Goal: Task Accomplishment & Management: Use online tool/utility

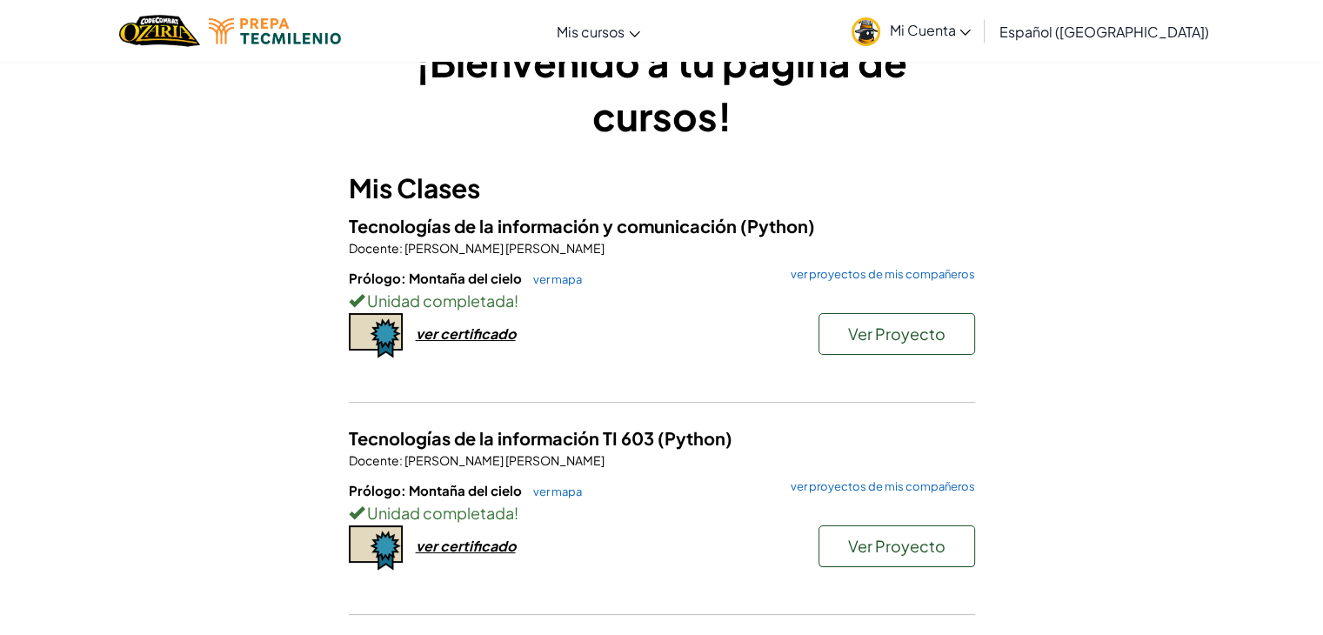
scroll to position [52, 0]
click at [882, 548] on span "Ver Proyecto" at bounding box center [896, 546] width 97 height 20
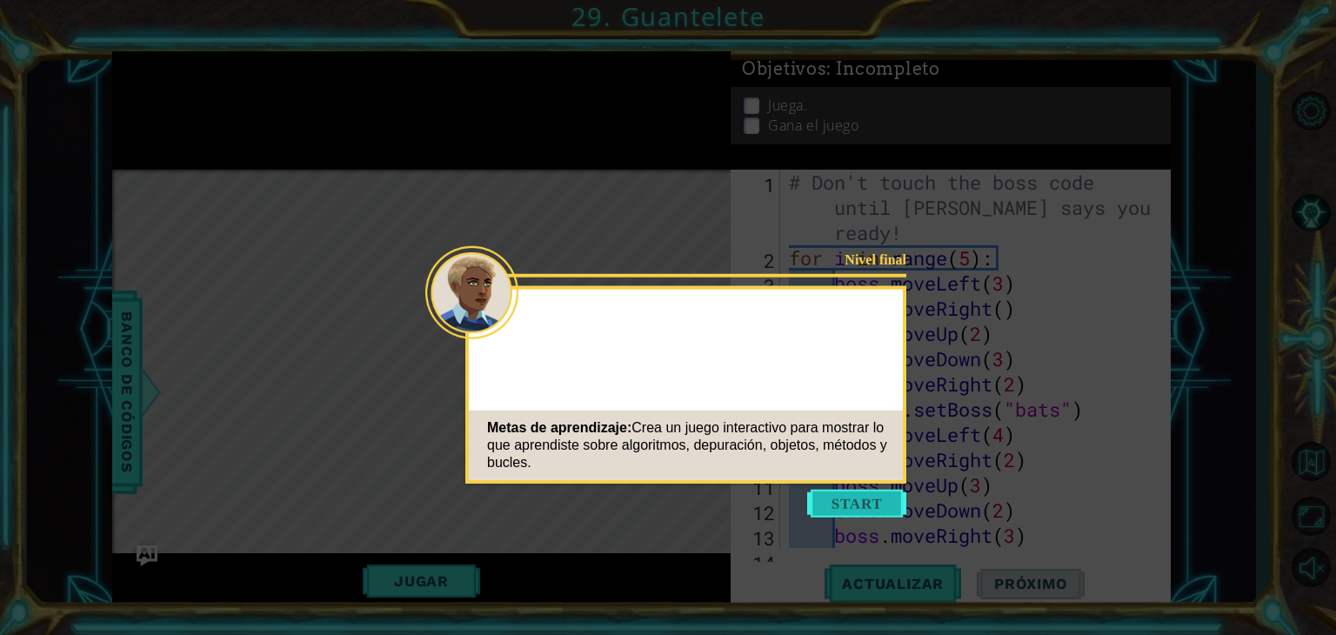
click at [856, 502] on button "Start" at bounding box center [856, 504] width 99 height 28
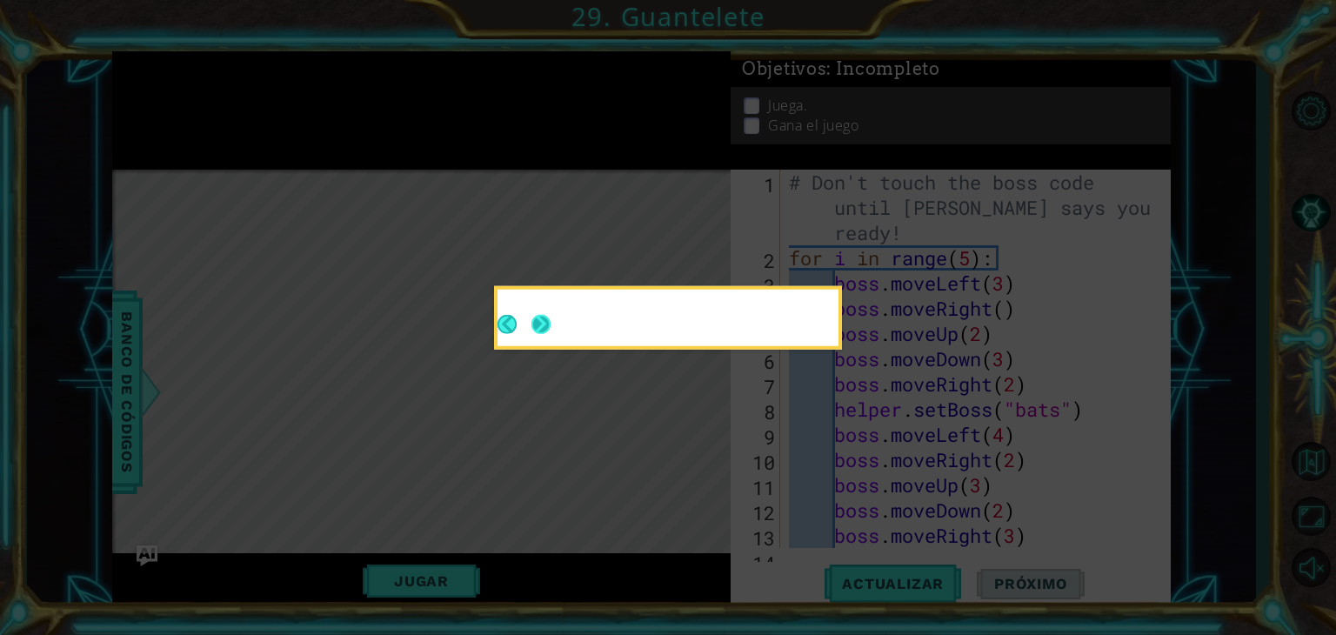
click at [534, 328] on div at bounding box center [667, 318] width 341 height 57
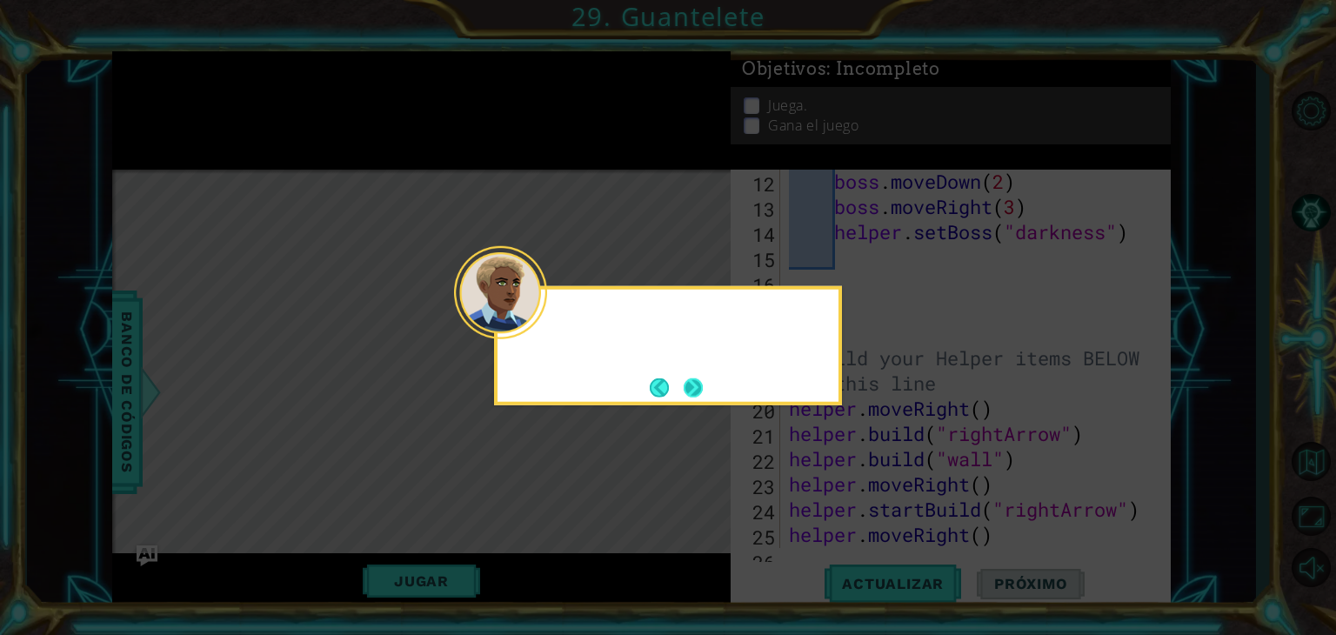
scroll to position [831, 0]
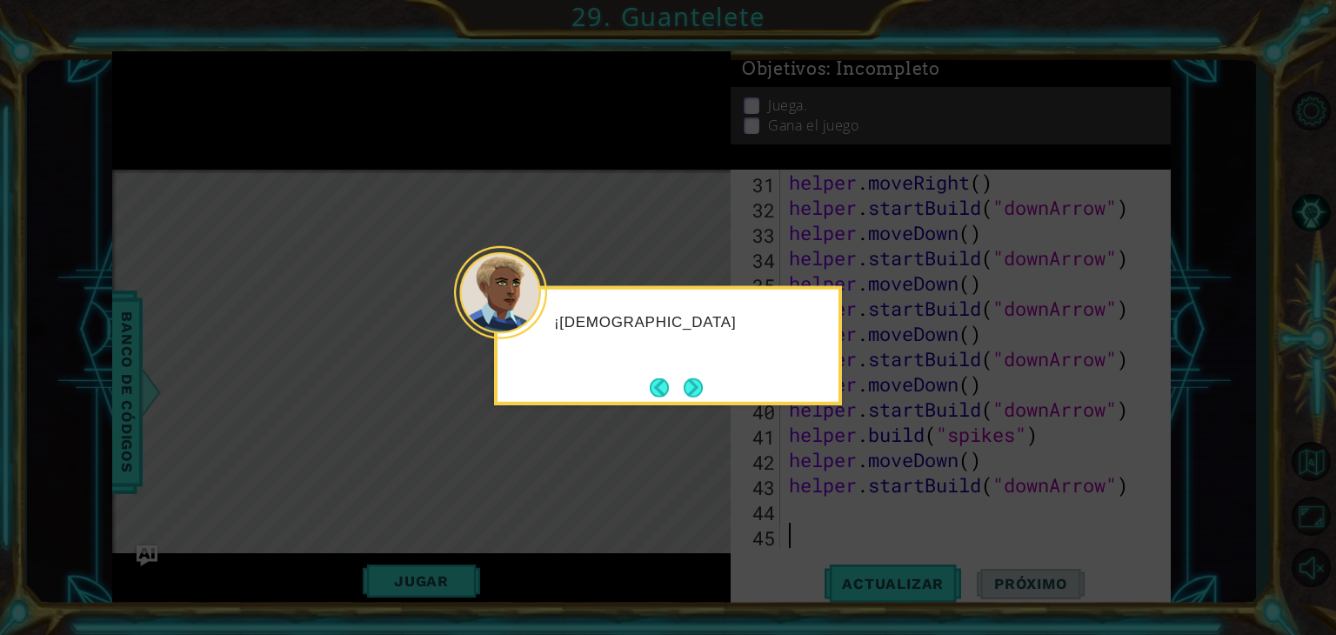
click at [537, 331] on div at bounding box center [500, 292] width 93 height 93
click at [696, 383] on button "Next" at bounding box center [693, 386] width 19 height 19
click at [684, 387] on button "Next" at bounding box center [693, 386] width 19 height 19
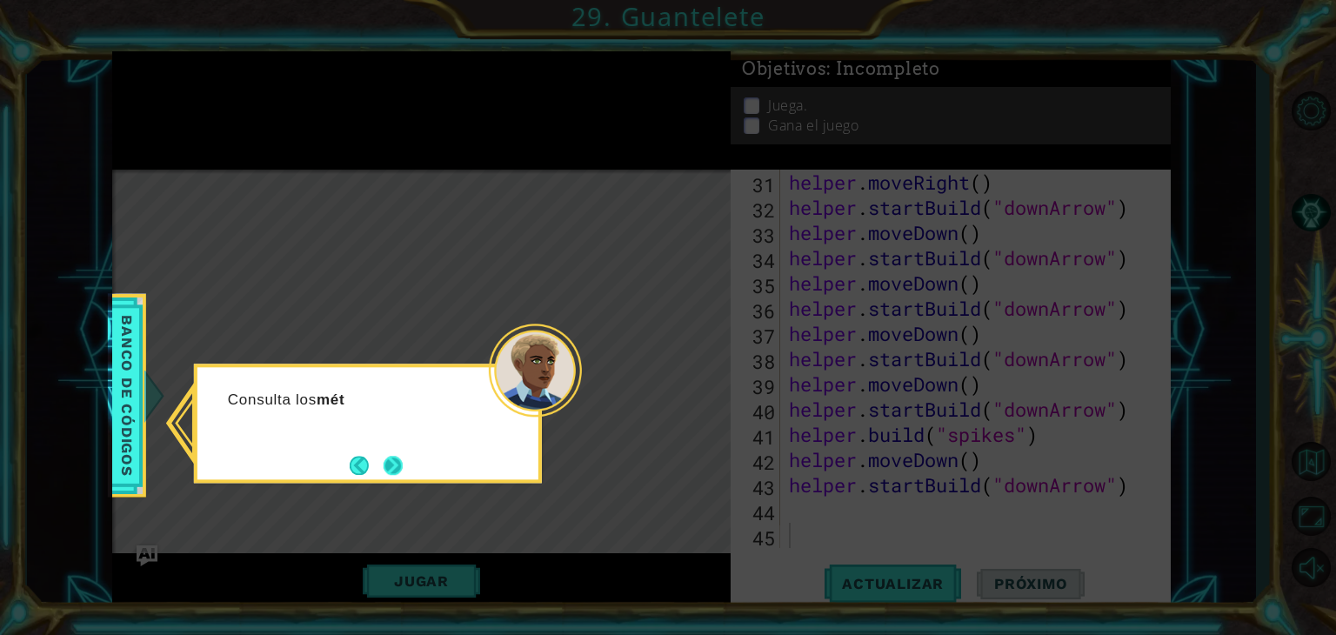
click at [391, 467] on button "Next" at bounding box center [392, 465] width 19 height 19
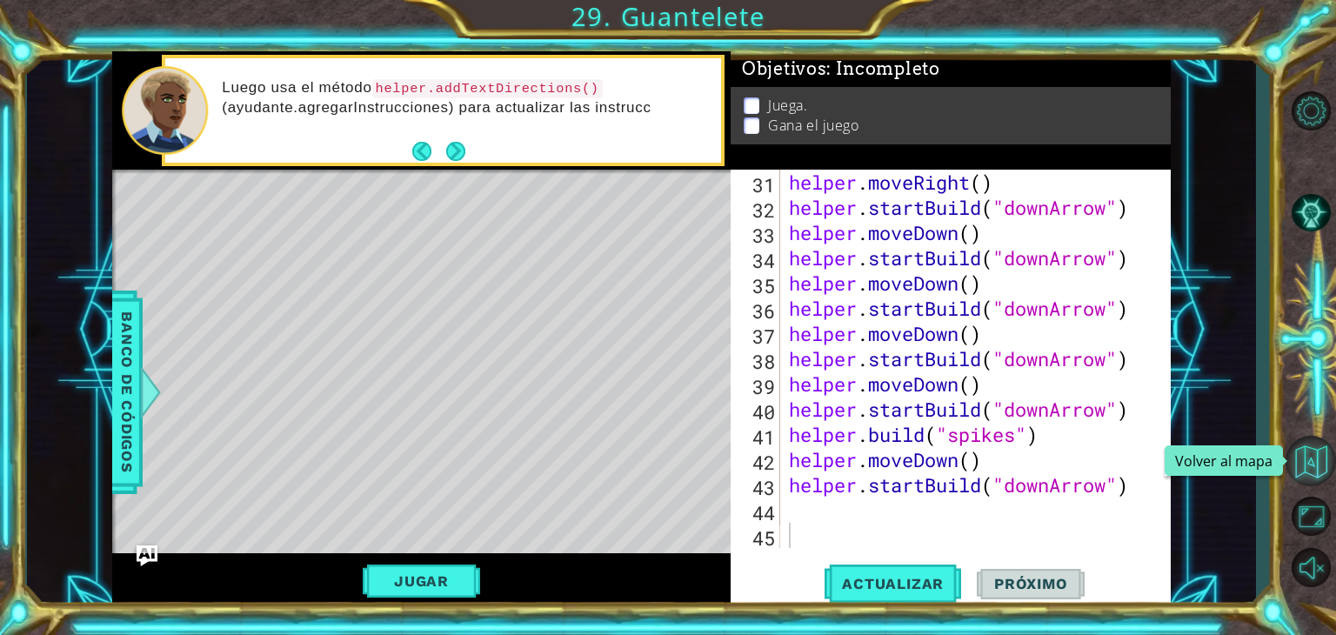
click at [1309, 466] on button "Volver al mapa" at bounding box center [1310, 461] width 50 height 50
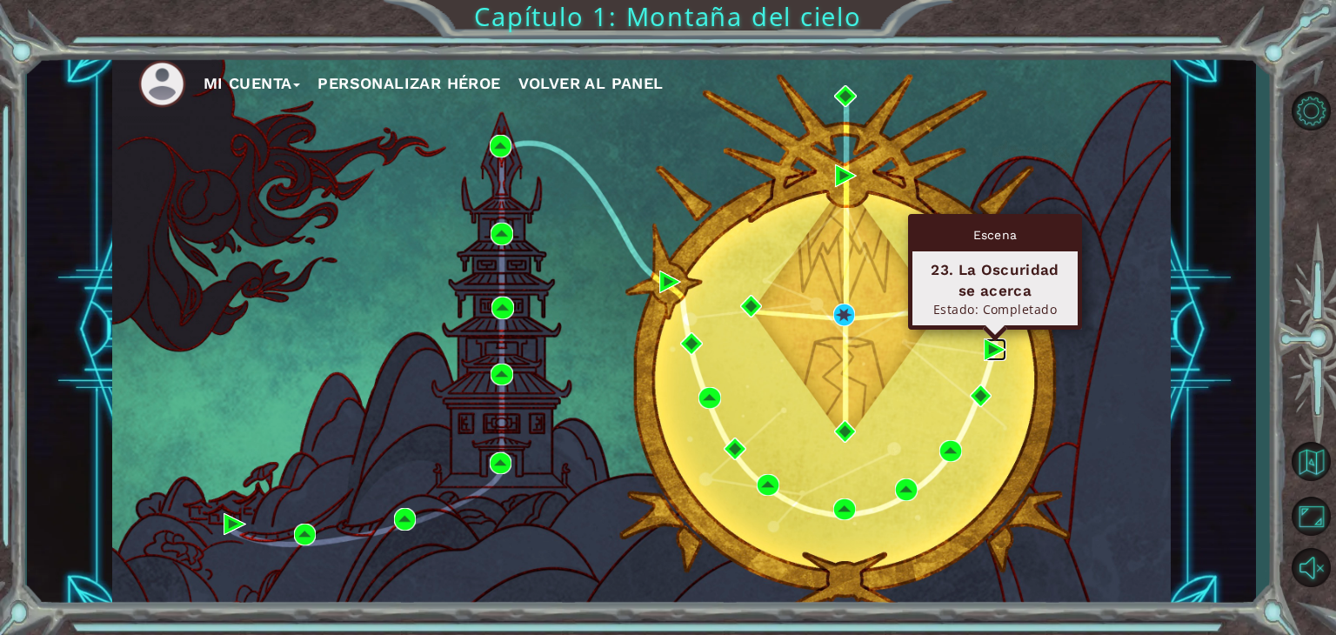
click at [998, 349] on img at bounding box center [995, 349] width 23 height 23
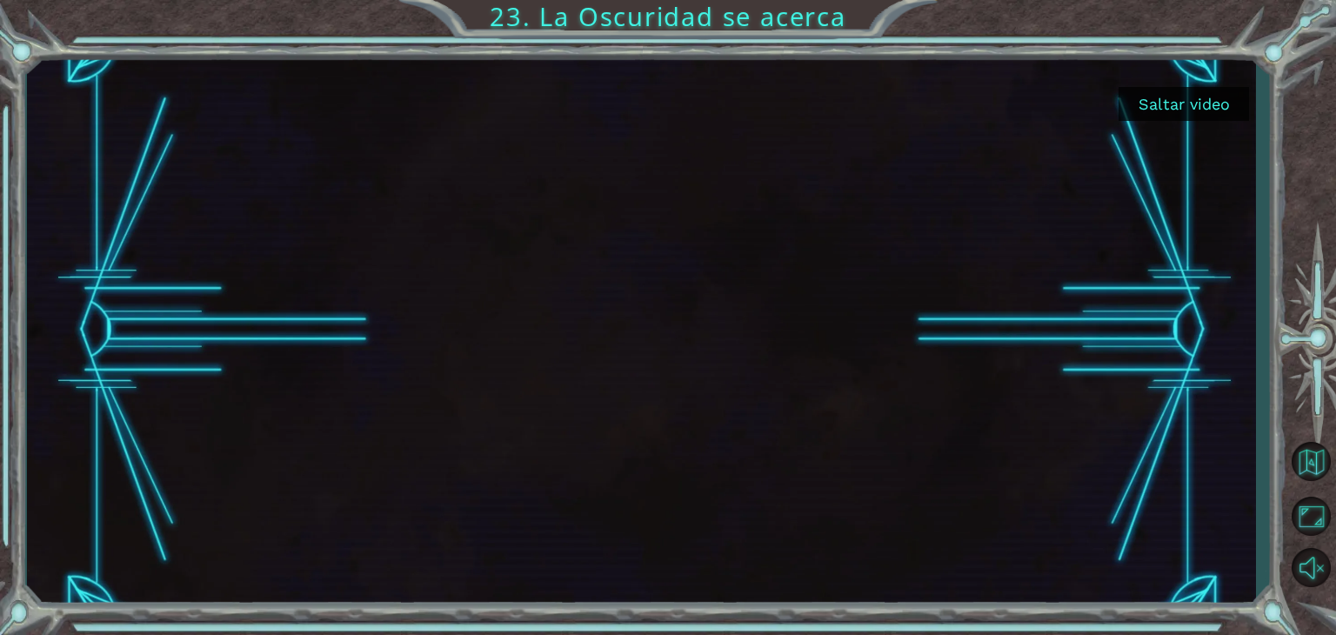
click at [1227, 105] on button "Saltar video" at bounding box center [1183, 104] width 130 height 34
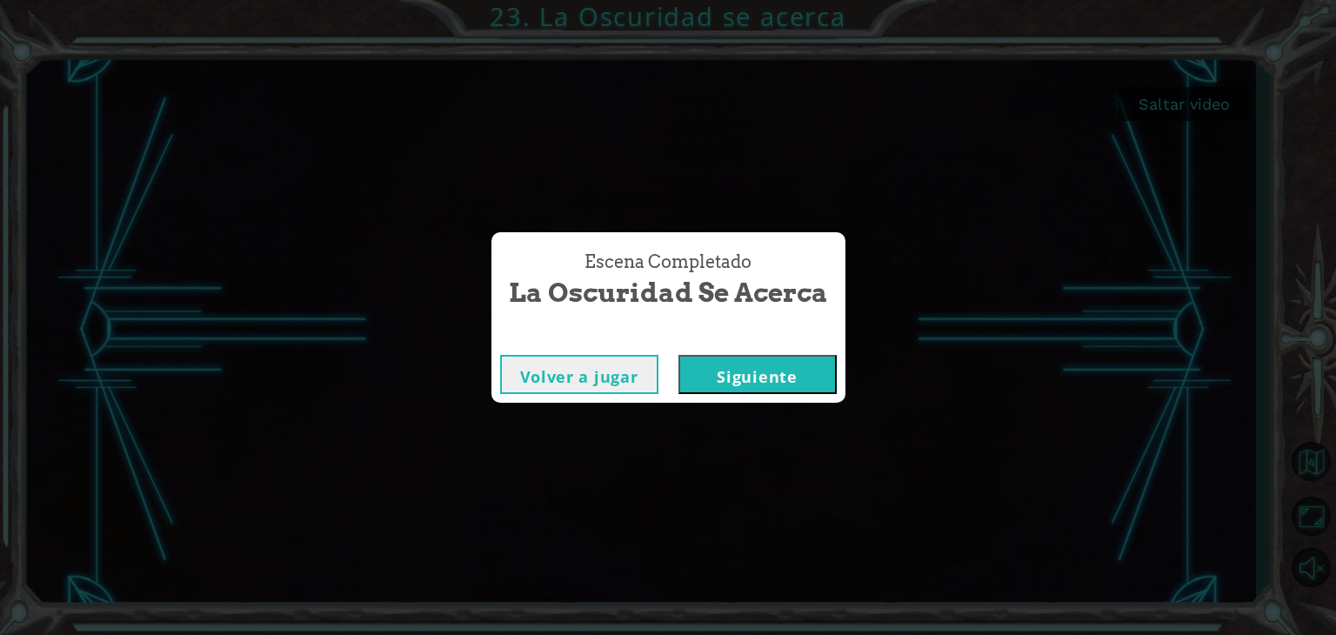
click at [734, 373] on button "Siguiente" at bounding box center [757, 374] width 158 height 39
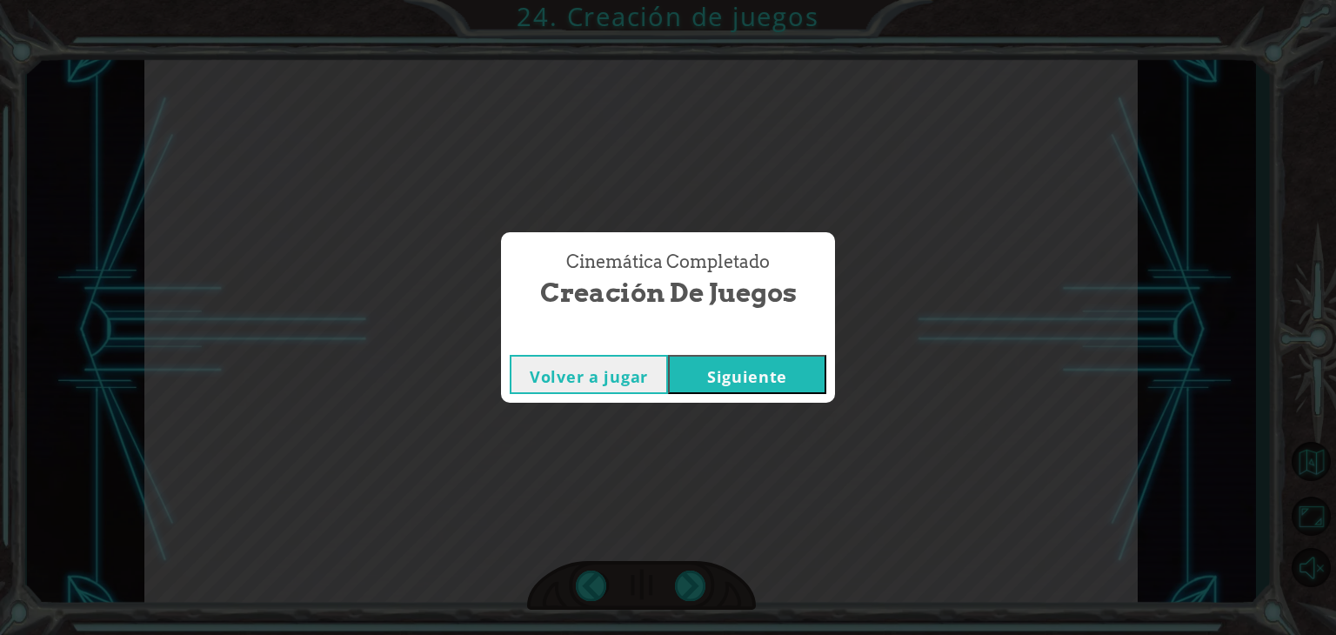
click button "Siguiente" at bounding box center [747, 374] width 158 height 39
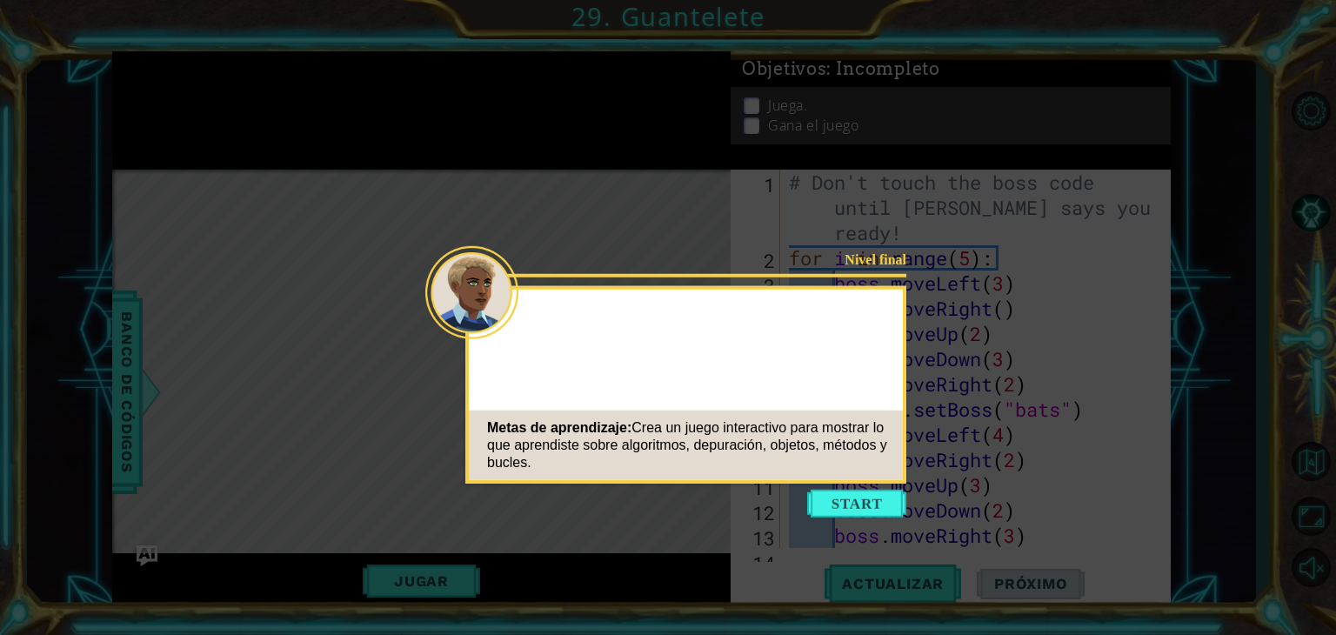
type textarea "}"
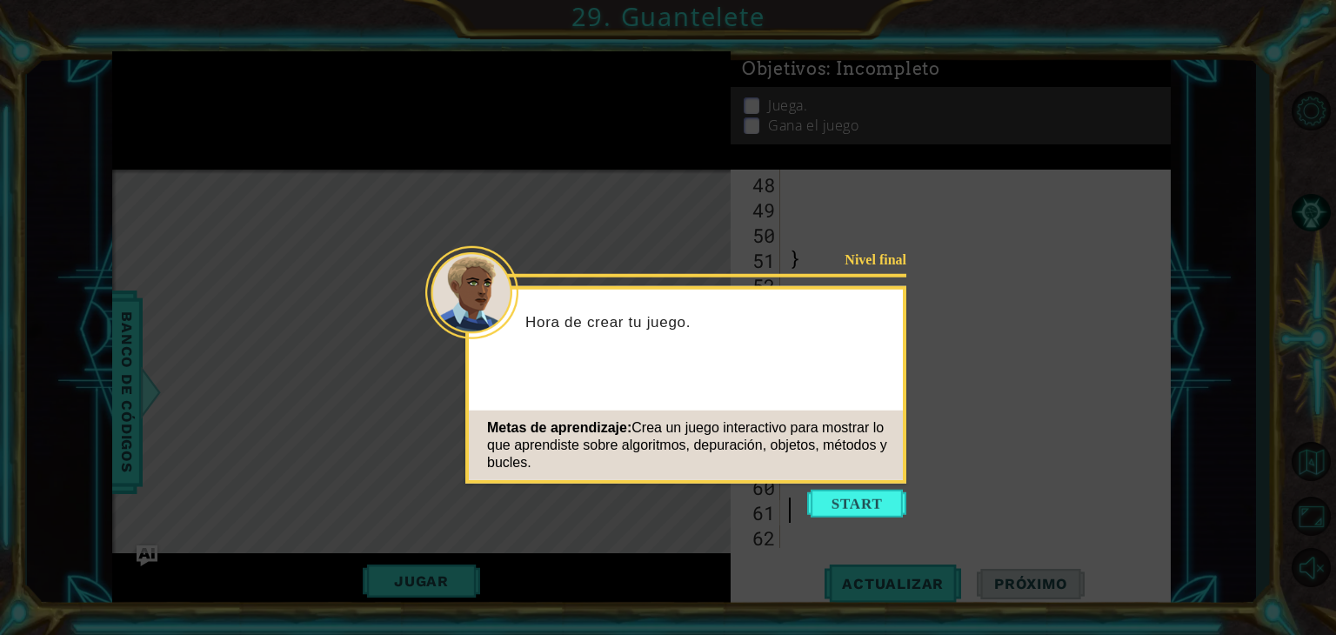
scroll to position [1260, 0]
click at [877, 500] on button "Start" at bounding box center [856, 504] width 99 height 28
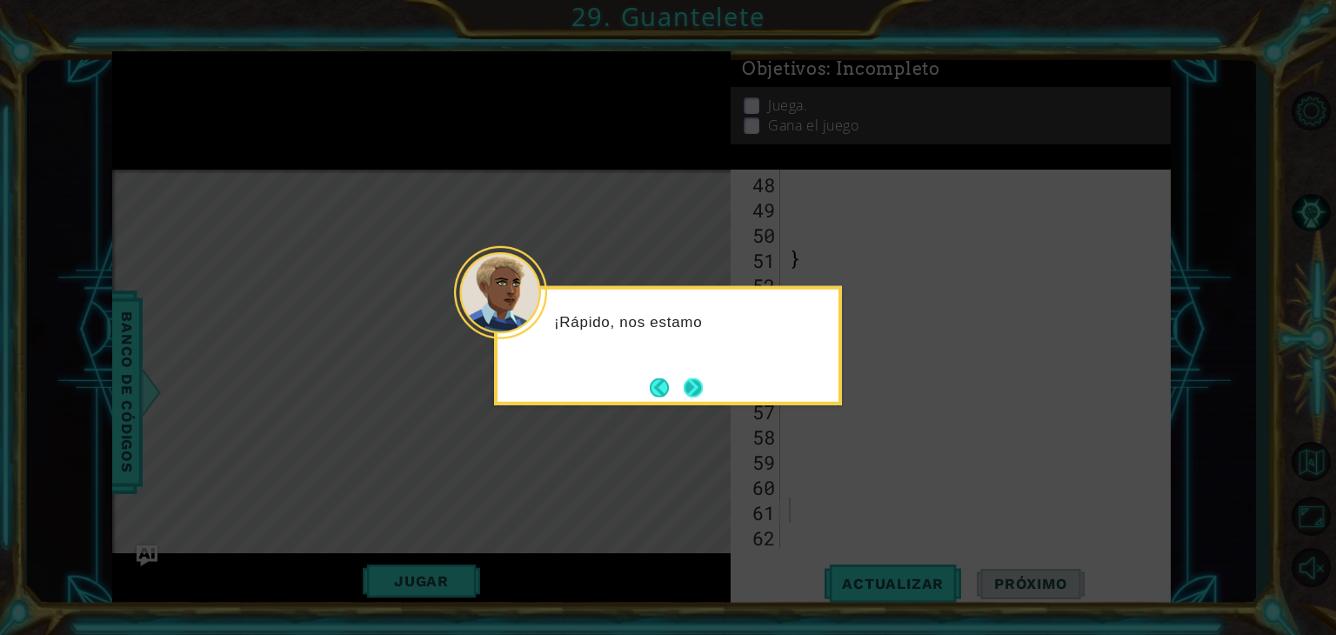
click at [703, 397] on button "Next" at bounding box center [693, 386] width 19 height 19
click at [703, 396] on button "Next" at bounding box center [693, 386] width 19 height 19
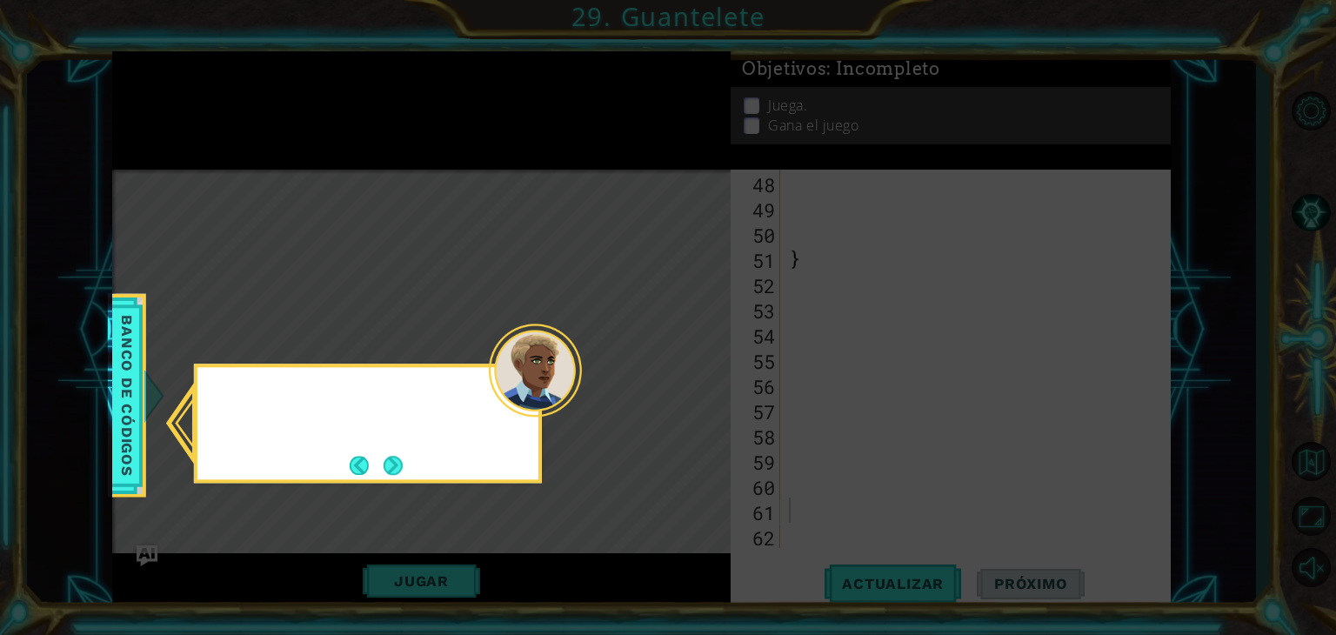
click at [703, 396] on icon at bounding box center [668, 317] width 1336 height 635
click at [701, 396] on icon at bounding box center [668, 317] width 1336 height 635
click at [394, 448] on div "Consulta los métodos de lo" at bounding box center [368, 422] width 348 height 119
click at [394, 448] on div "Consulta los métodos de los ayud" at bounding box center [368, 422] width 348 height 119
click at [397, 462] on button "Next" at bounding box center [392, 465] width 19 height 19
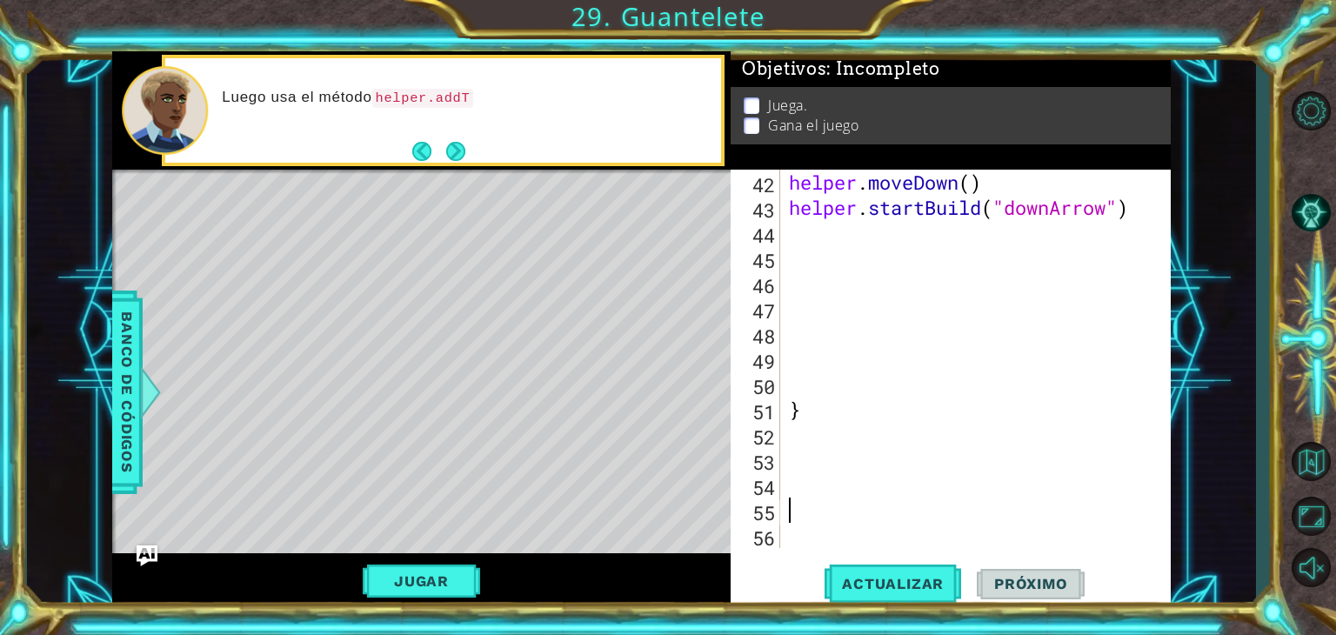
type textarea "}"
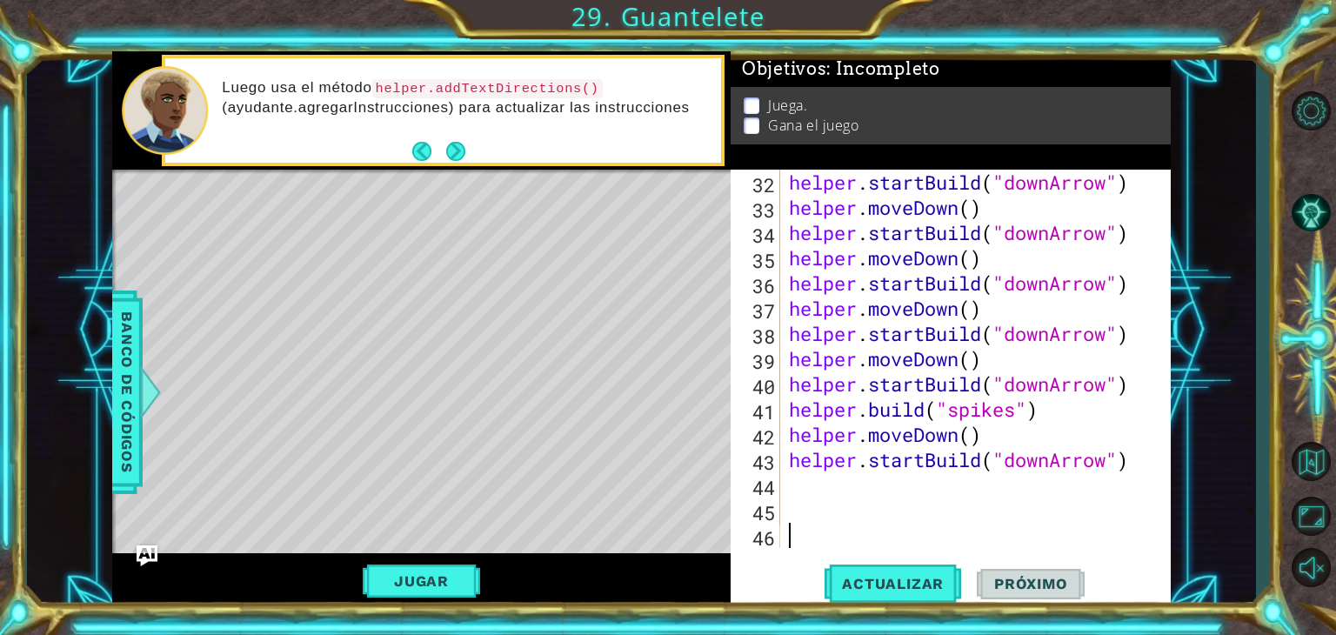
scroll to position [831, 0]
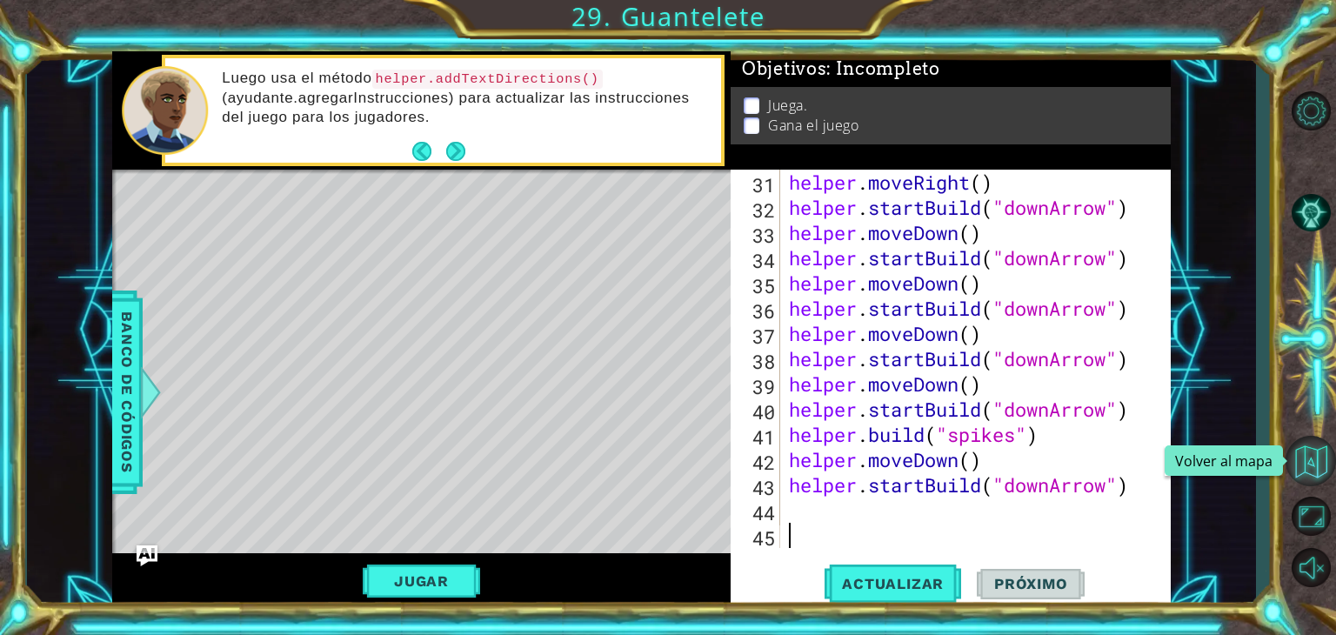
click at [1294, 463] on button "Volver al mapa" at bounding box center [1310, 461] width 50 height 50
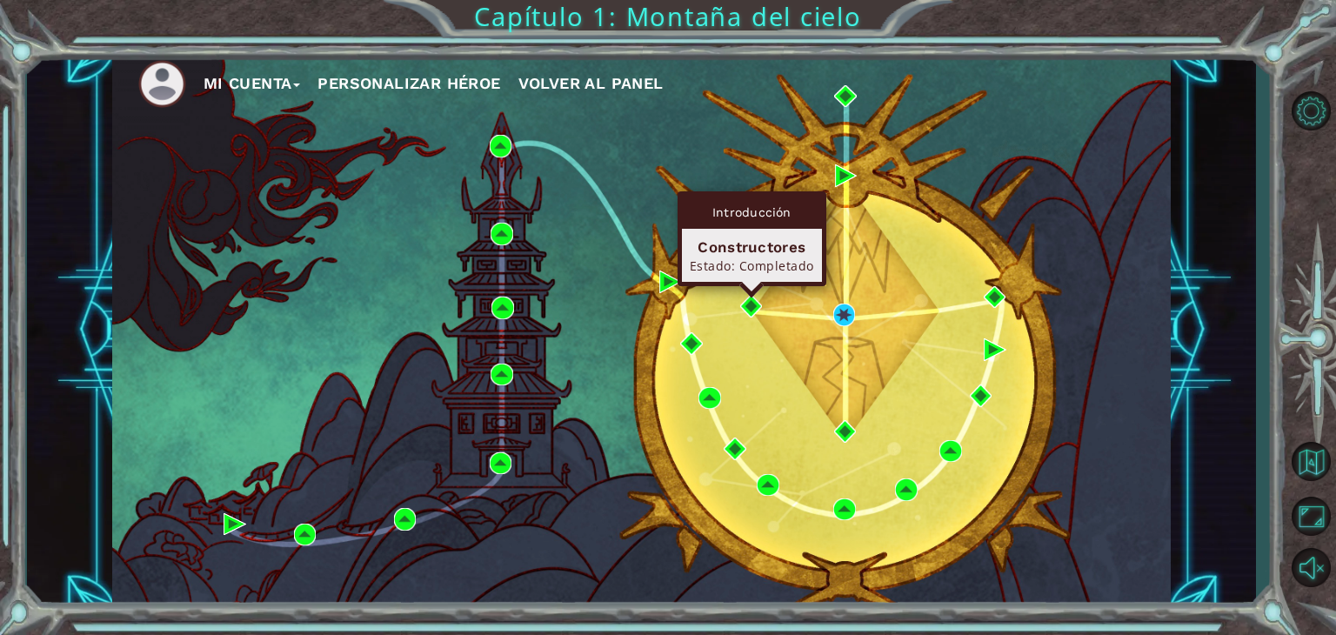
click at [737, 297] on div "Mi Cuenta Personalizar héroe Volver al panel" at bounding box center [641, 330] width 1058 height 558
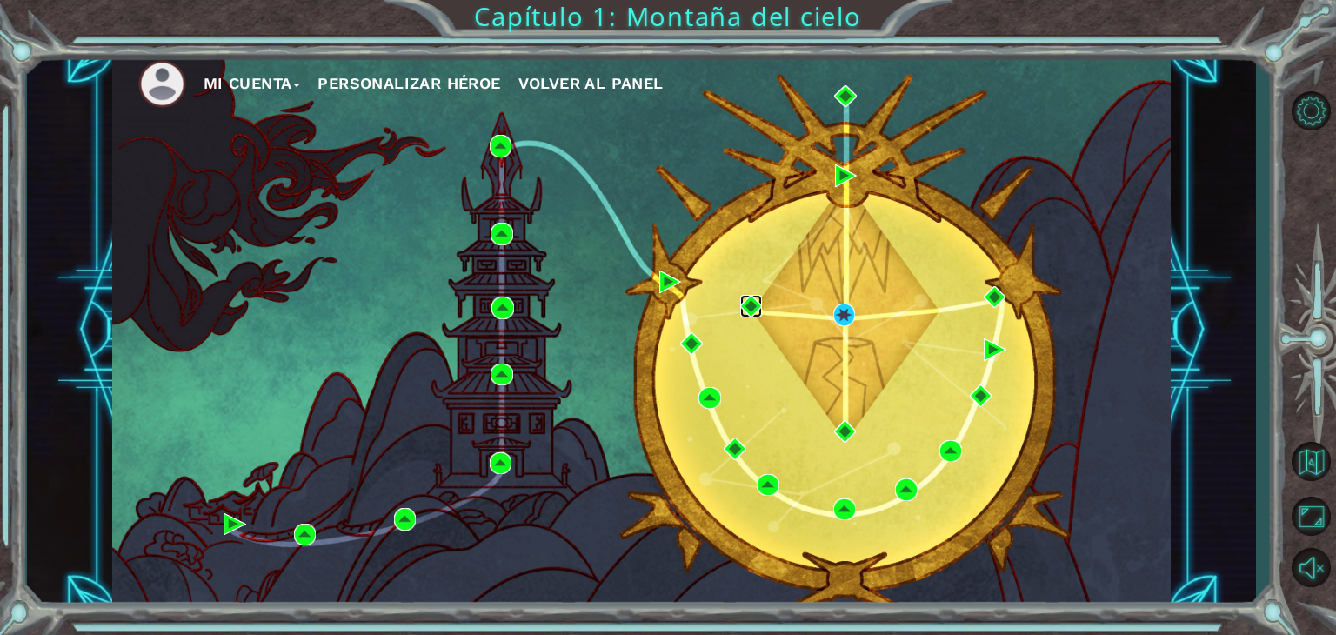
click at [761, 310] on img at bounding box center [751, 306] width 23 height 23
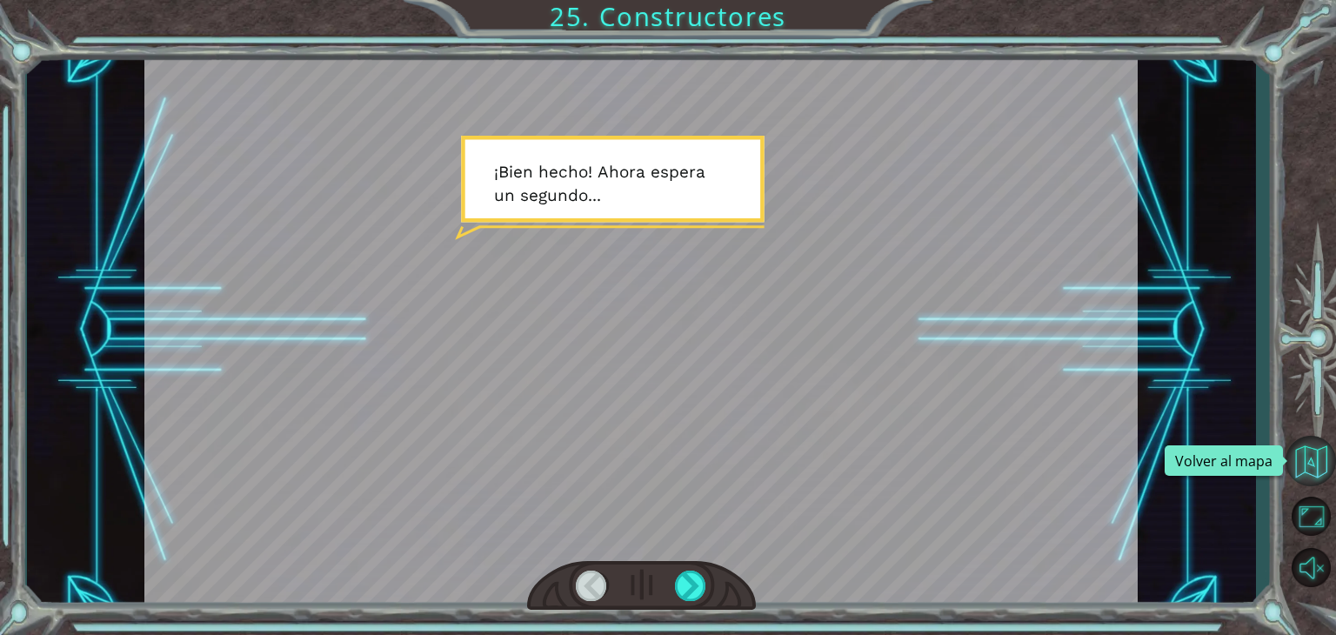
click at [1301, 475] on button "Volver al mapa" at bounding box center [1310, 461] width 50 height 50
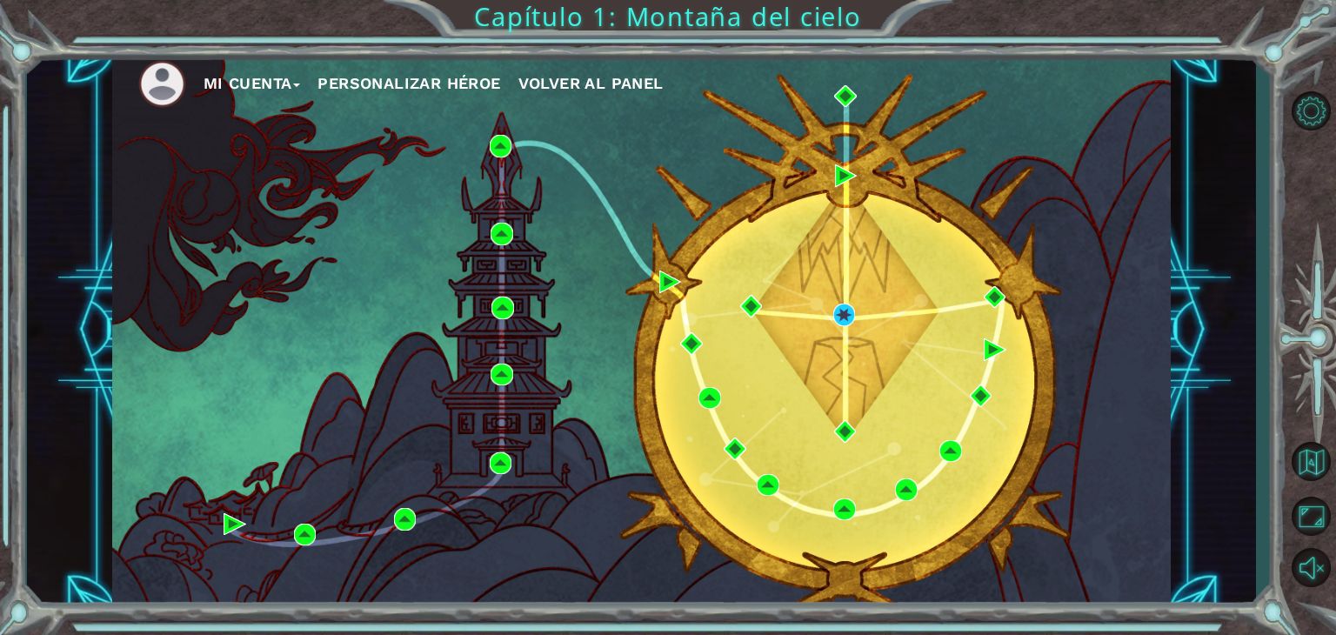
click at [463, 224] on div "Mi Cuenta Personalizar héroe Volver al panel" at bounding box center [641, 330] width 1058 height 558
click at [1005, 51] on nav "Mi Cuenta Personalizar héroe Volver al panel" at bounding box center [641, 79] width 1058 height 57
click at [996, 60] on ul "Mi Cuenta Personalizar héroe Volver al panel" at bounding box center [654, 84] width 1032 height 48
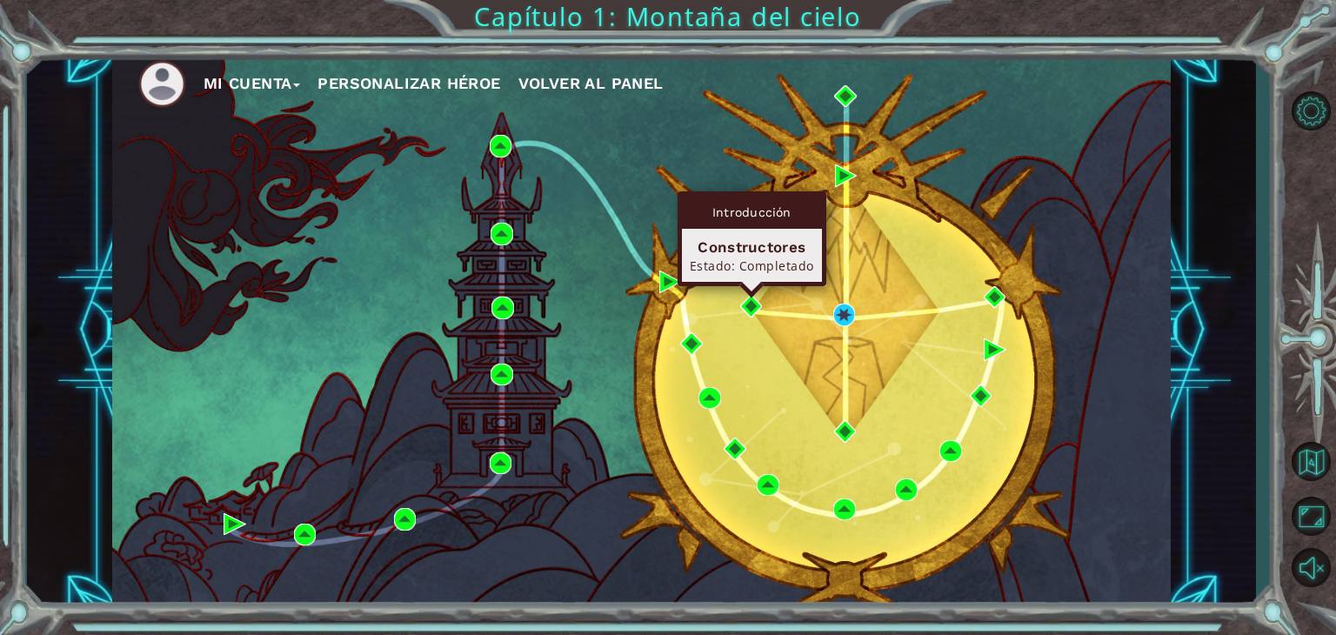
click at [764, 306] on div "Mi Cuenta Personalizar héroe Volver al panel" at bounding box center [641, 330] width 1058 height 558
click at [749, 303] on img at bounding box center [751, 306] width 23 height 23
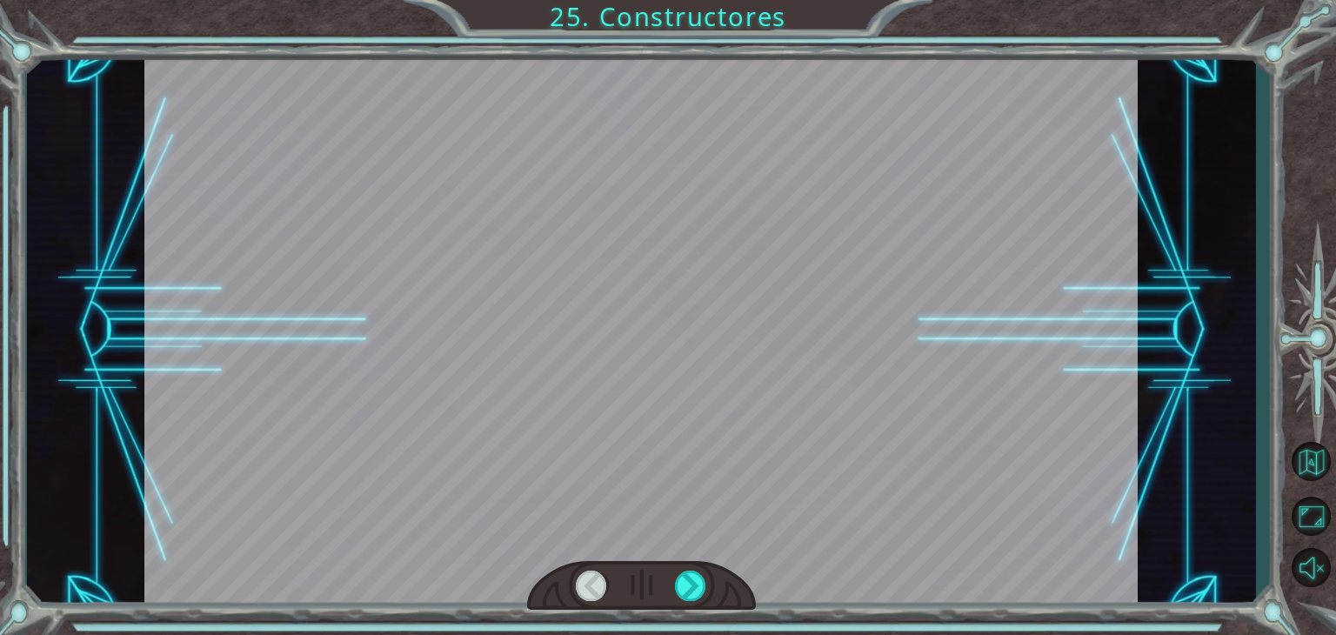
click at [990, 497] on div at bounding box center [640, 330] width 993 height 558
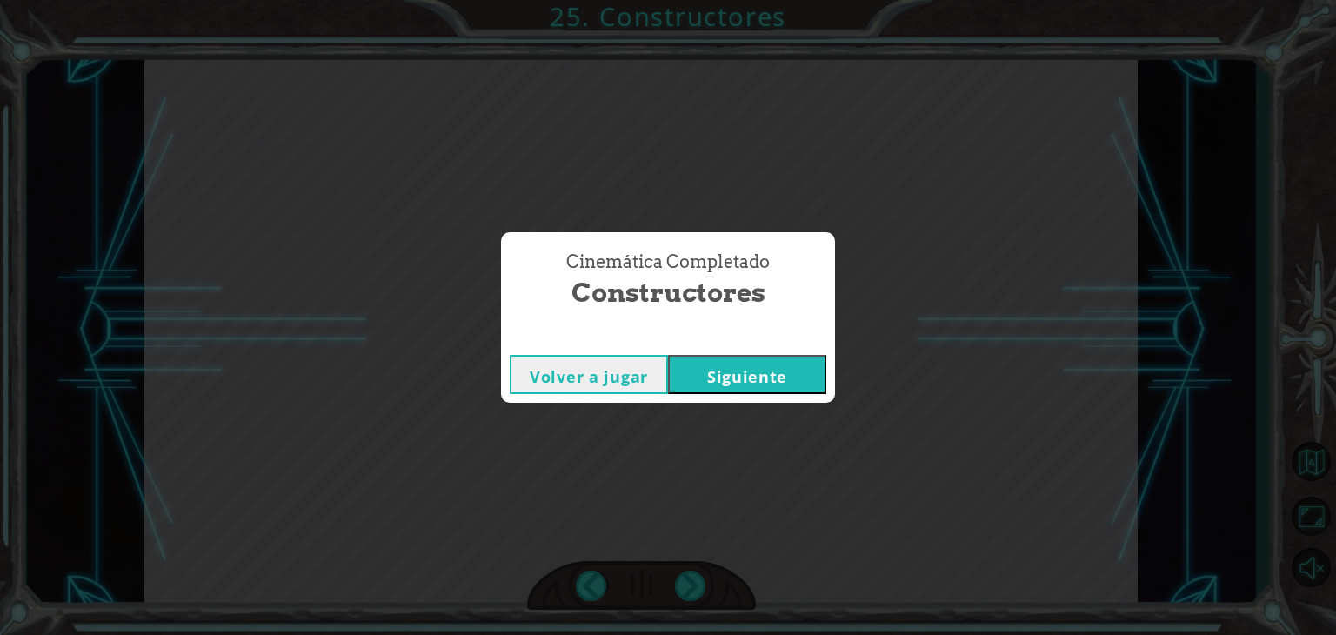
click at [788, 396] on div "Volver a jugar [GEOGRAPHIC_DATA]" at bounding box center [668, 374] width 334 height 57
click at [762, 379] on button "Siguiente" at bounding box center [747, 374] width 158 height 39
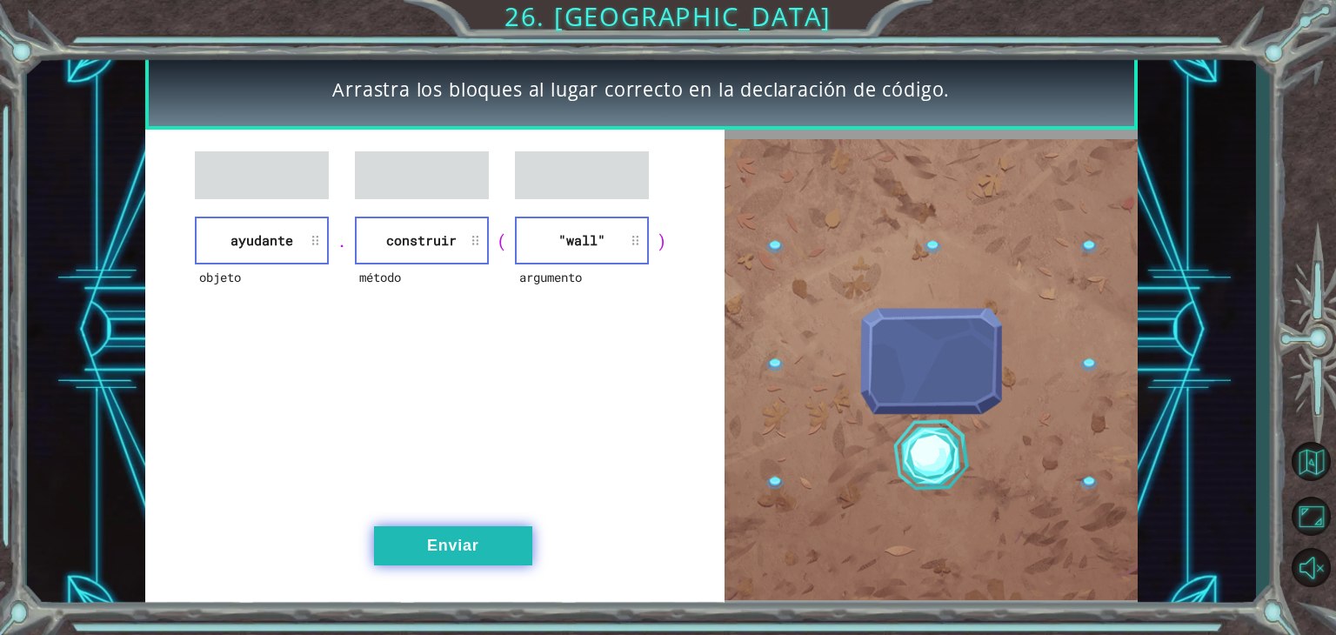
click at [407, 541] on button "Enviar" at bounding box center [453, 545] width 158 height 39
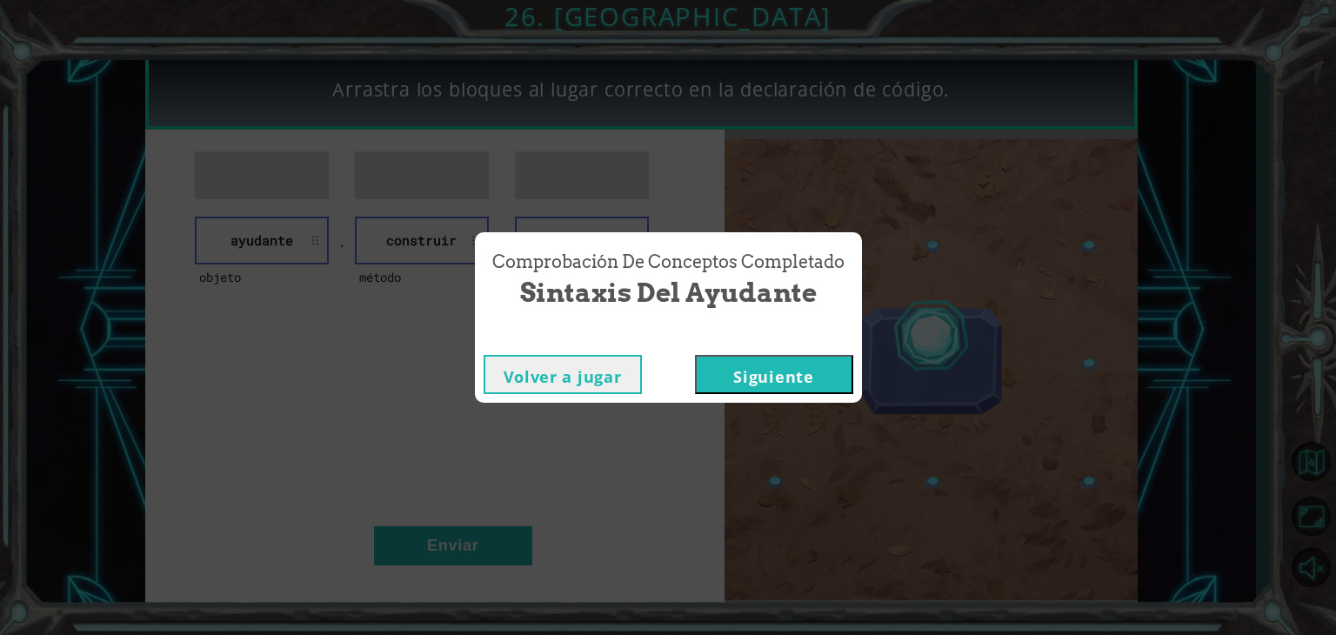
click at [764, 376] on button "Siguiente" at bounding box center [774, 374] width 158 height 39
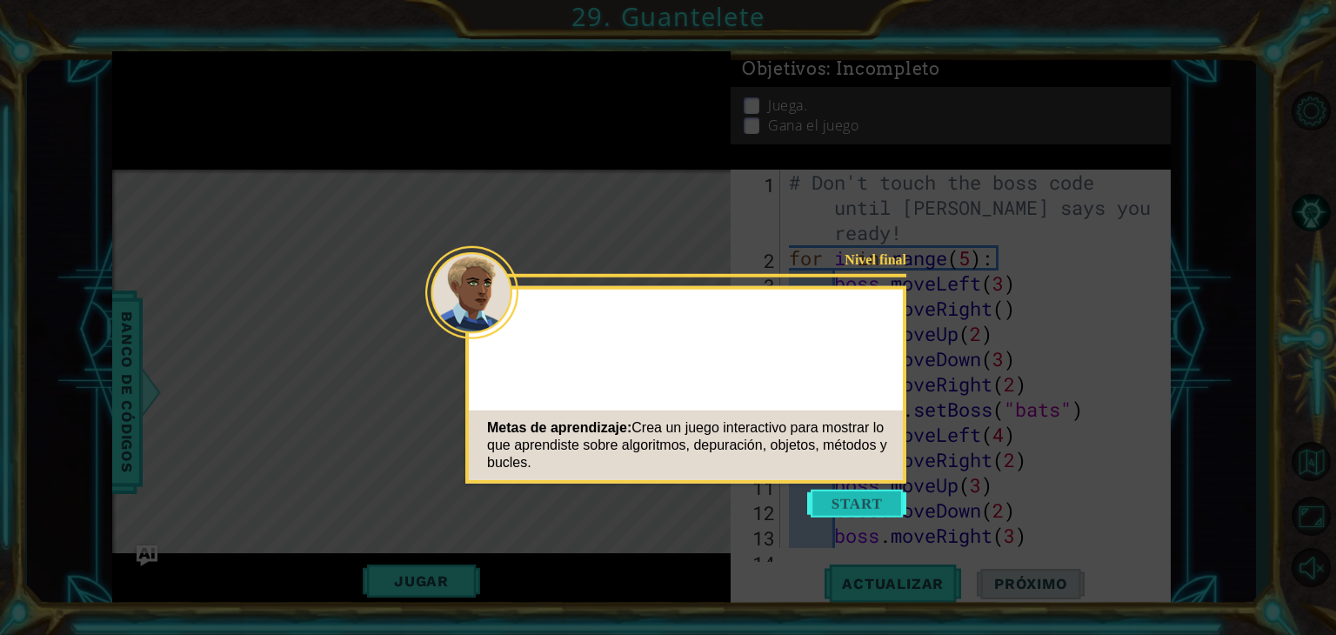
click at [852, 510] on button "Start" at bounding box center [856, 504] width 99 height 28
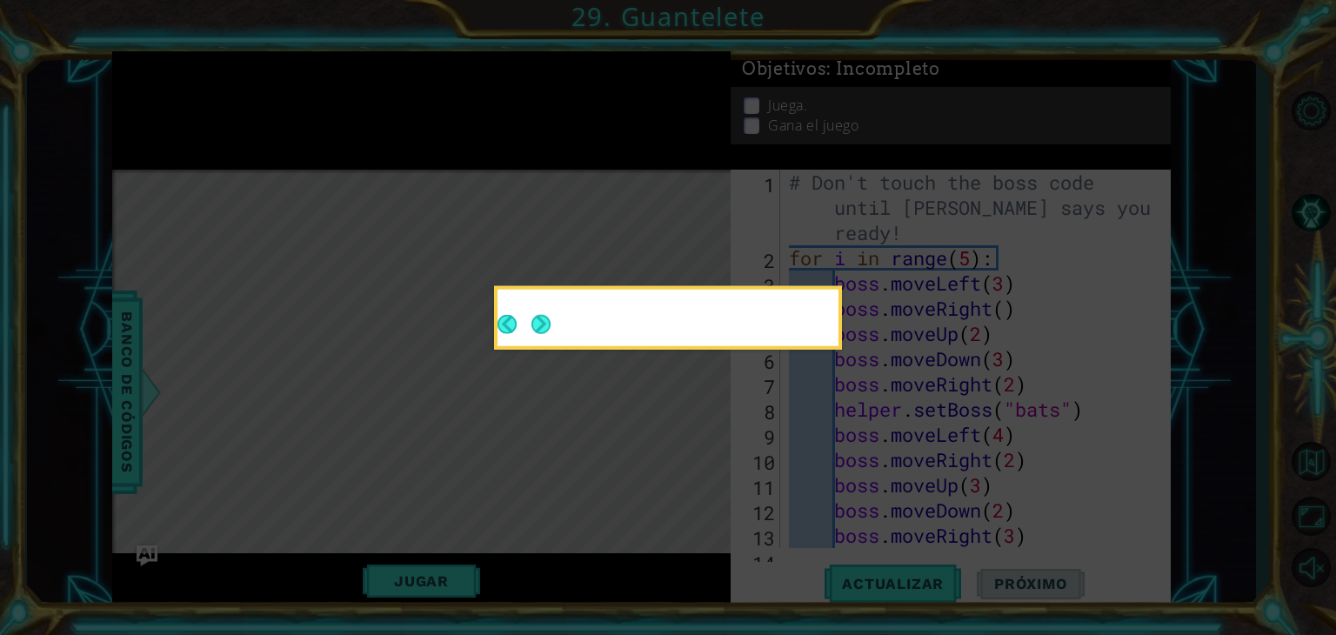
click at [753, 358] on icon at bounding box center [668, 317] width 1336 height 635
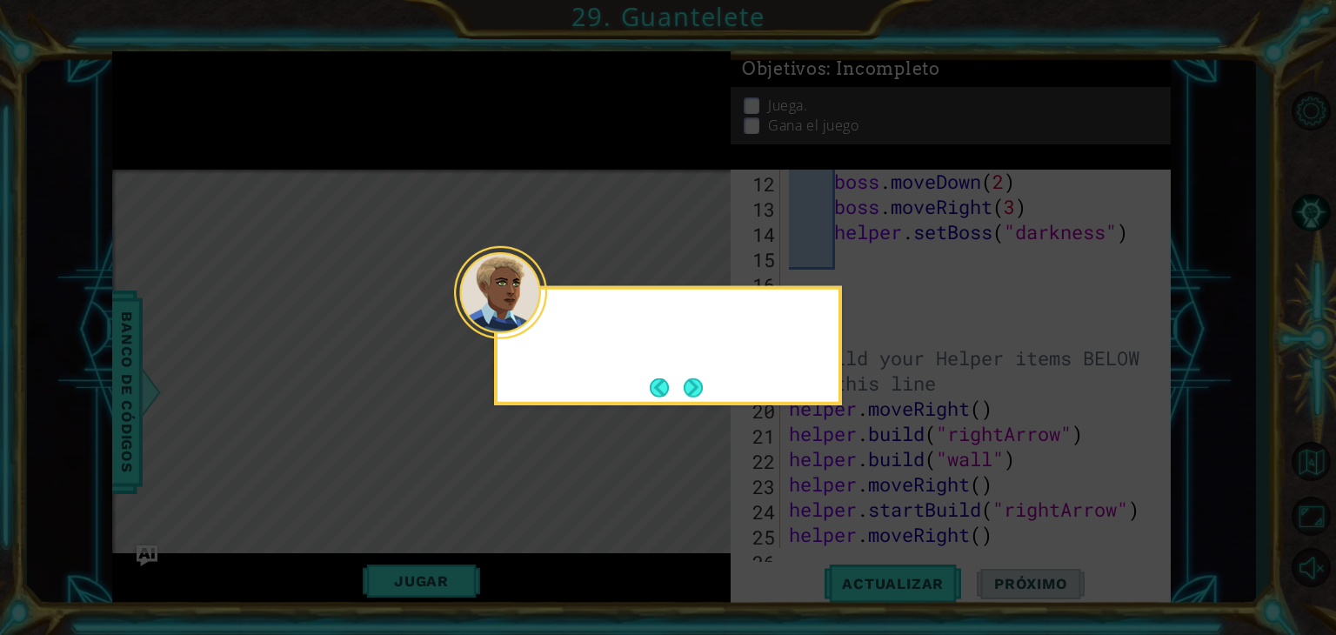
click at [644, 341] on div at bounding box center [667, 321] width 341 height 50
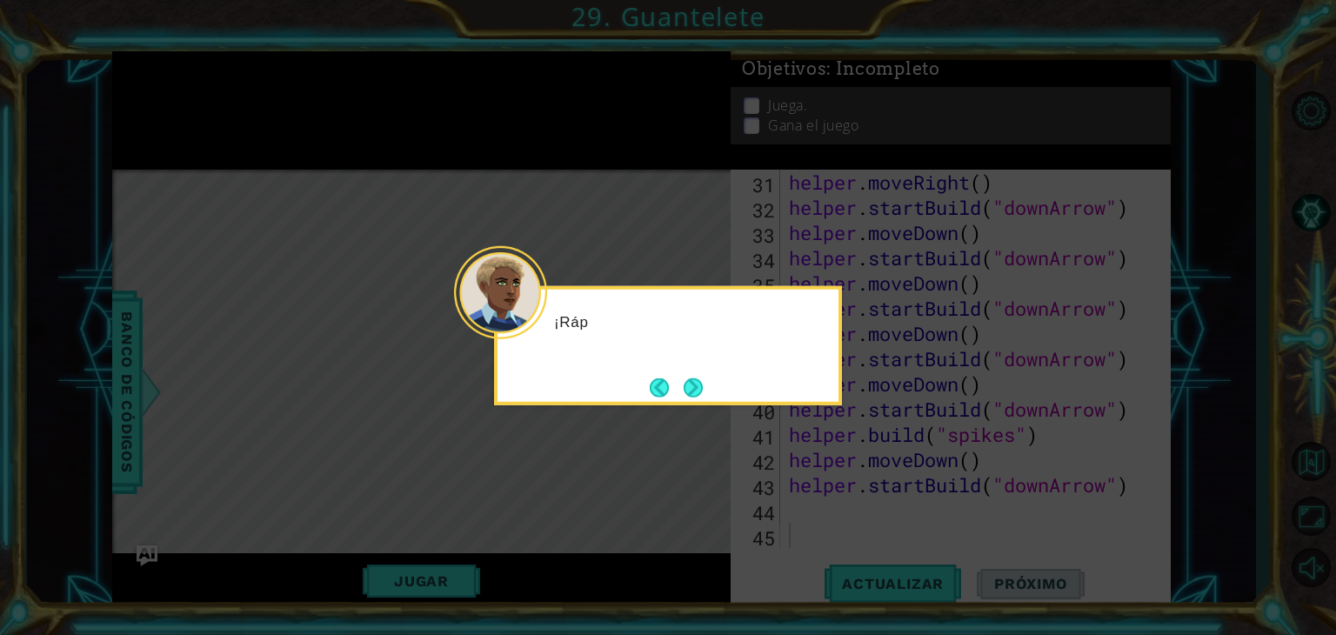
scroll to position [831, 0]
click at [644, 341] on div "¡Ráp" at bounding box center [667, 330] width 341 height 69
click at [644, 341] on div "¡Rápido, nos" at bounding box center [667, 330] width 341 height 69
click at [644, 341] on div "¡Rápido, nos estam" at bounding box center [667, 330] width 341 height 69
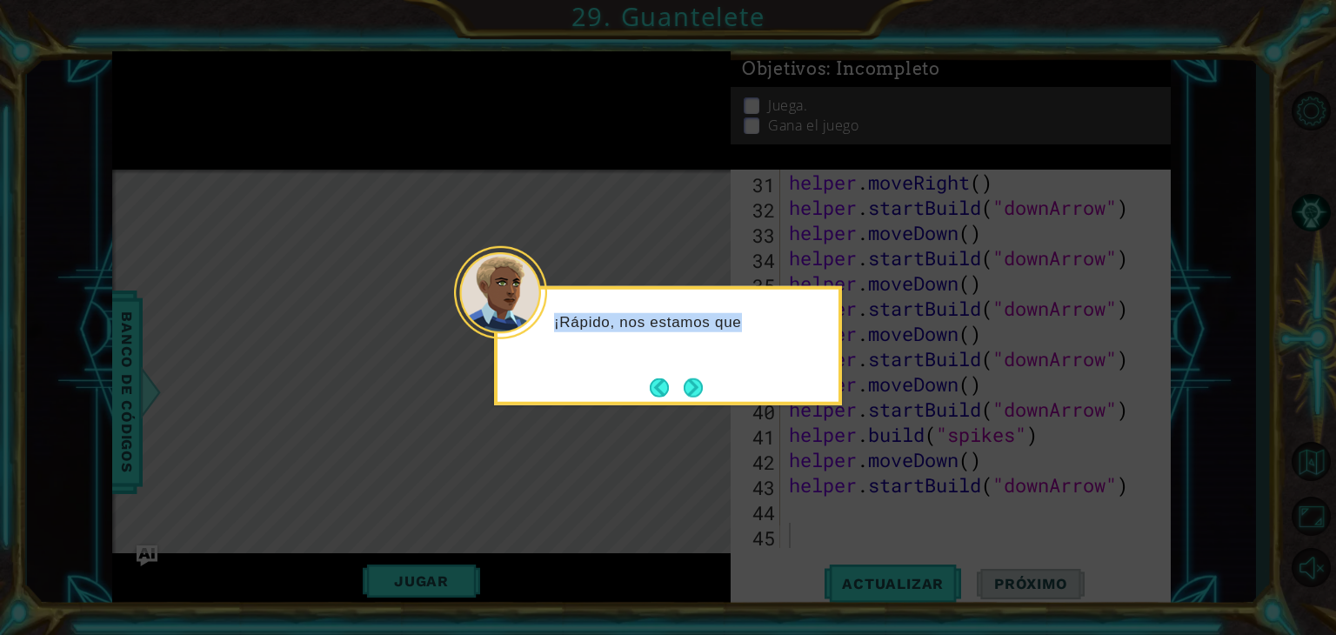
click at [644, 341] on div "¡Rápido, nos estamos que" at bounding box center [667, 330] width 341 height 69
click at [644, 341] on div "¡Rápido, nos estamos quedando s" at bounding box center [667, 330] width 341 height 69
click at [689, 387] on button "Next" at bounding box center [693, 386] width 19 height 19
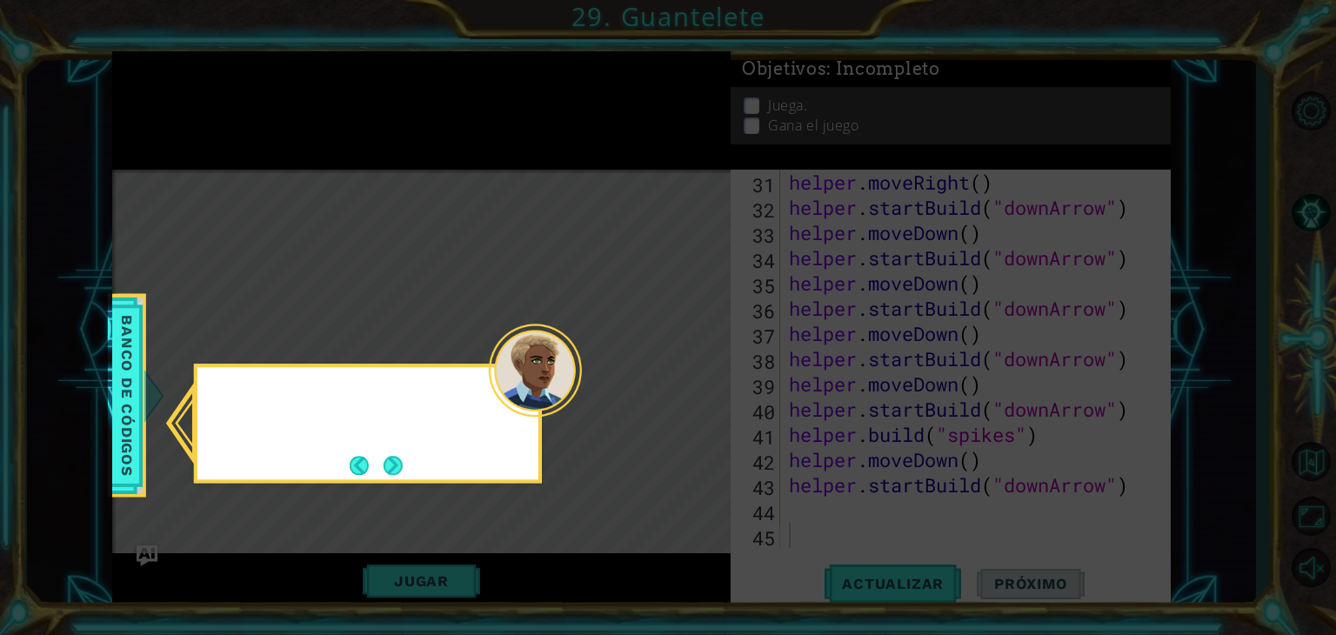
click at [689, 387] on icon at bounding box center [668, 317] width 1336 height 635
click at [383, 461] on button "Next" at bounding box center [392, 465] width 19 height 19
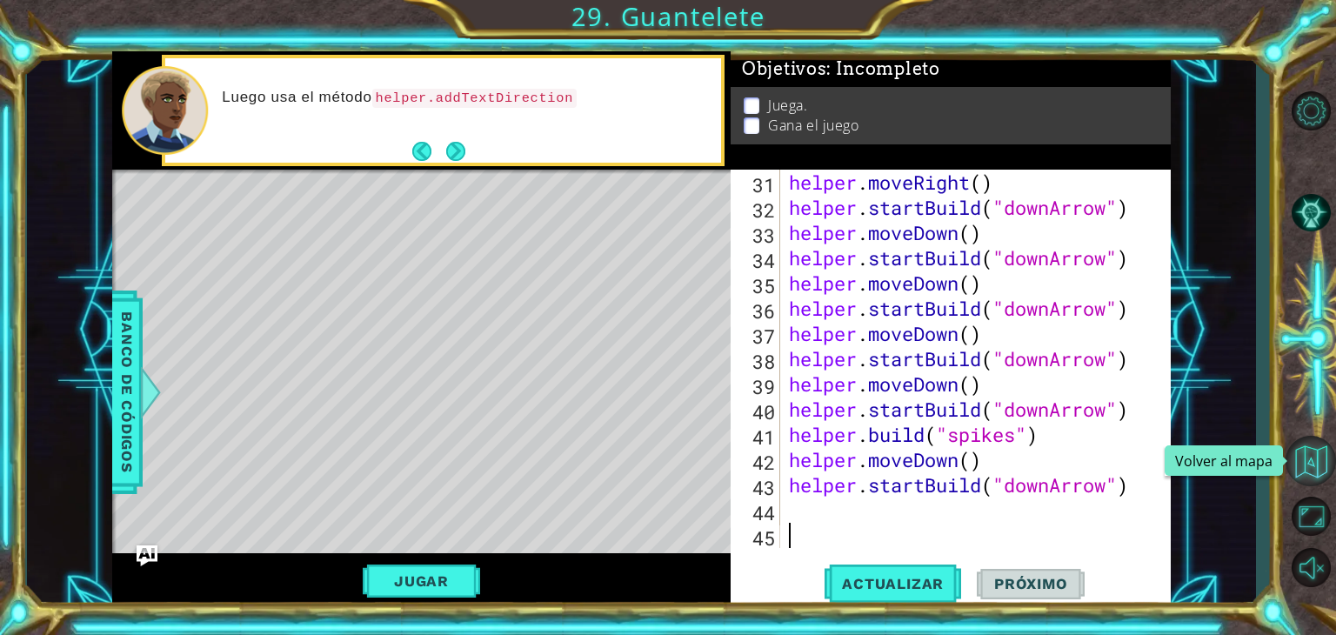
click at [1300, 454] on button "Volver al mapa" at bounding box center [1310, 461] width 50 height 50
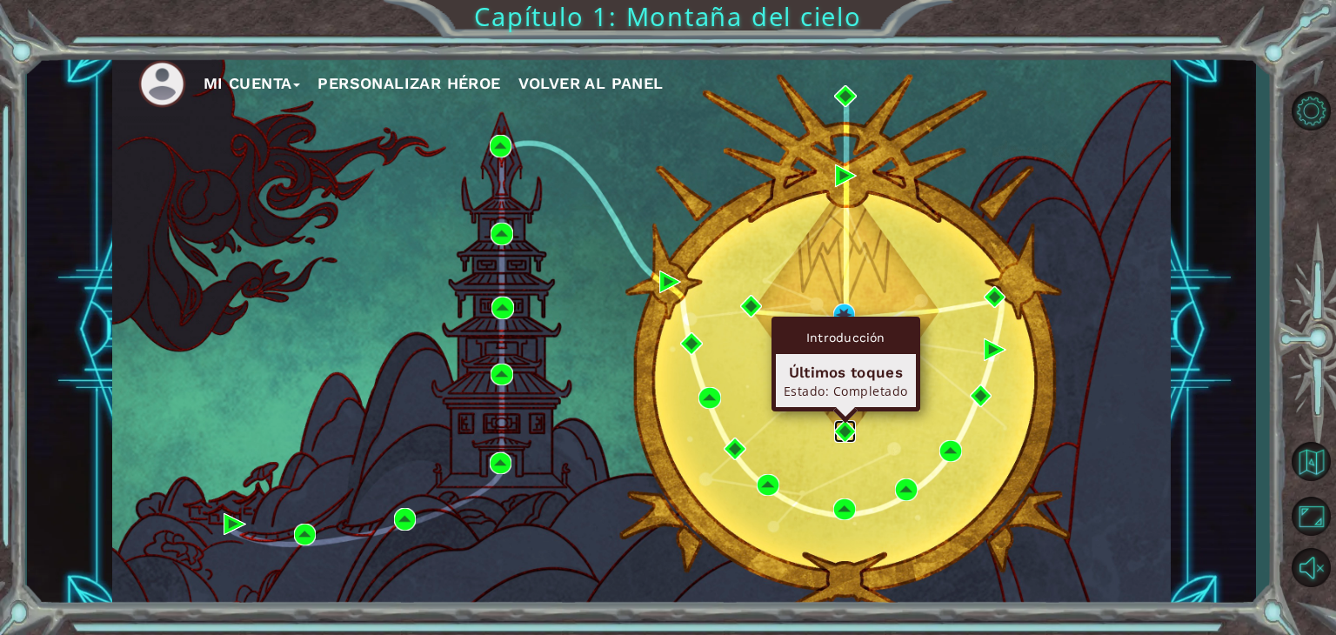
click at [837, 425] on img at bounding box center [845, 431] width 23 height 23
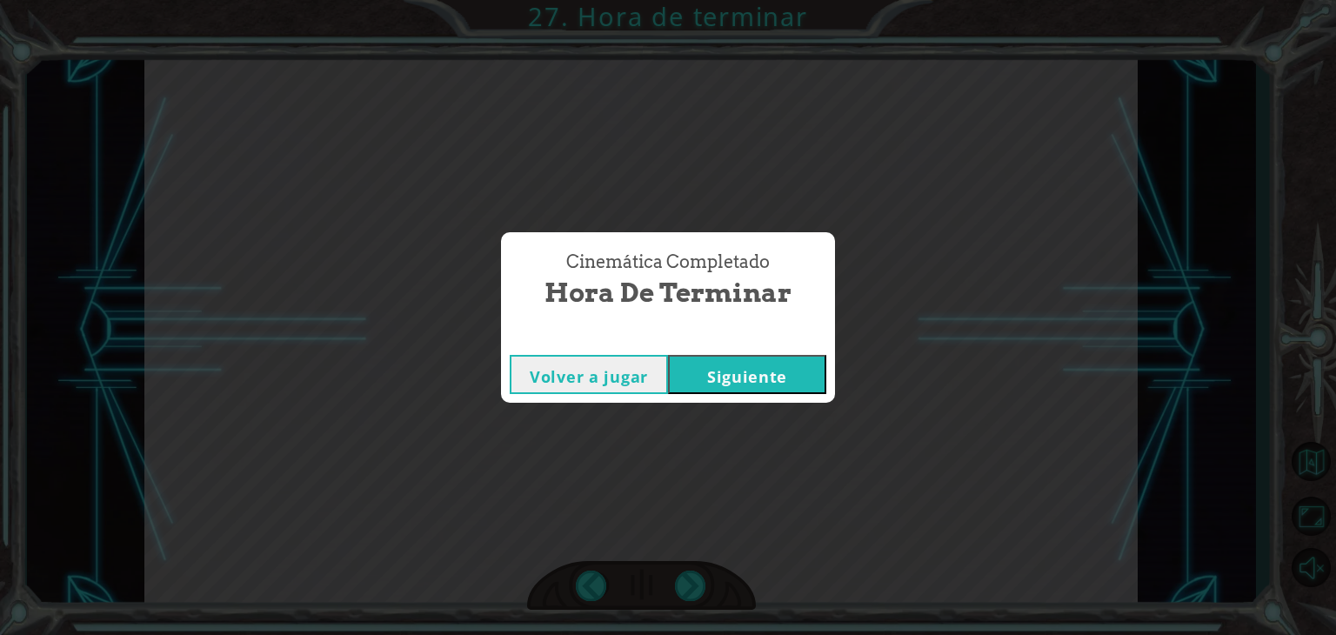
click at [713, 394] on div "Volver a jugar [GEOGRAPHIC_DATA]" at bounding box center [668, 374] width 334 height 57
click at [713, 386] on button "Siguiente" at bounding box center [747, 374] width 158 height 39
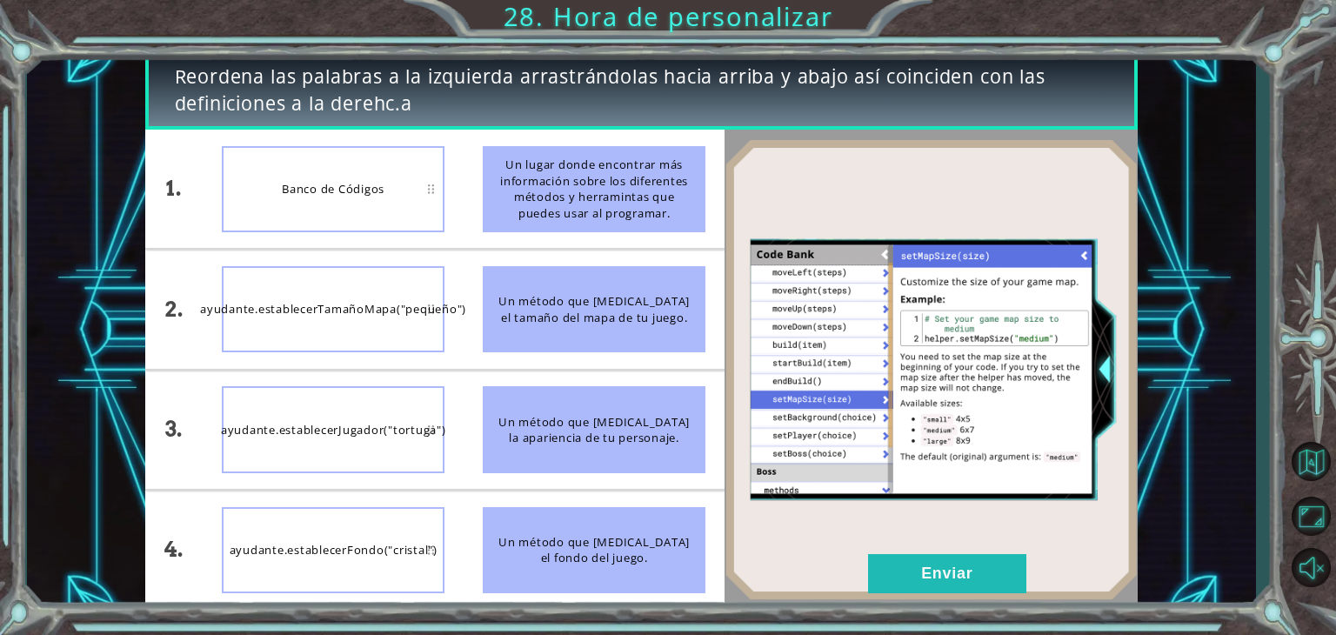
click at [930, 597] on img at bounding box center [930, 369] width 413 height 461
click at [930, 581] on button "Enviar" at bounding box center [947, 573] width 158 height 39
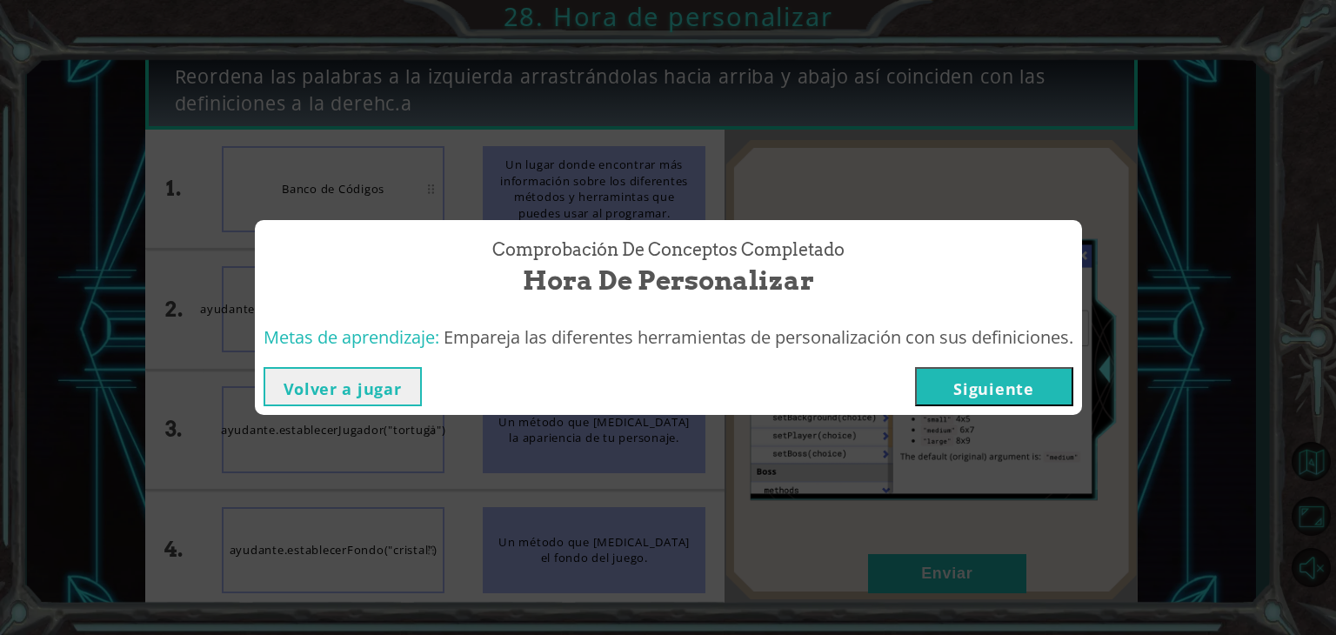
click at [976, 380] on button "Siguiente" at bounding box center [994, 386] width 158 height 39
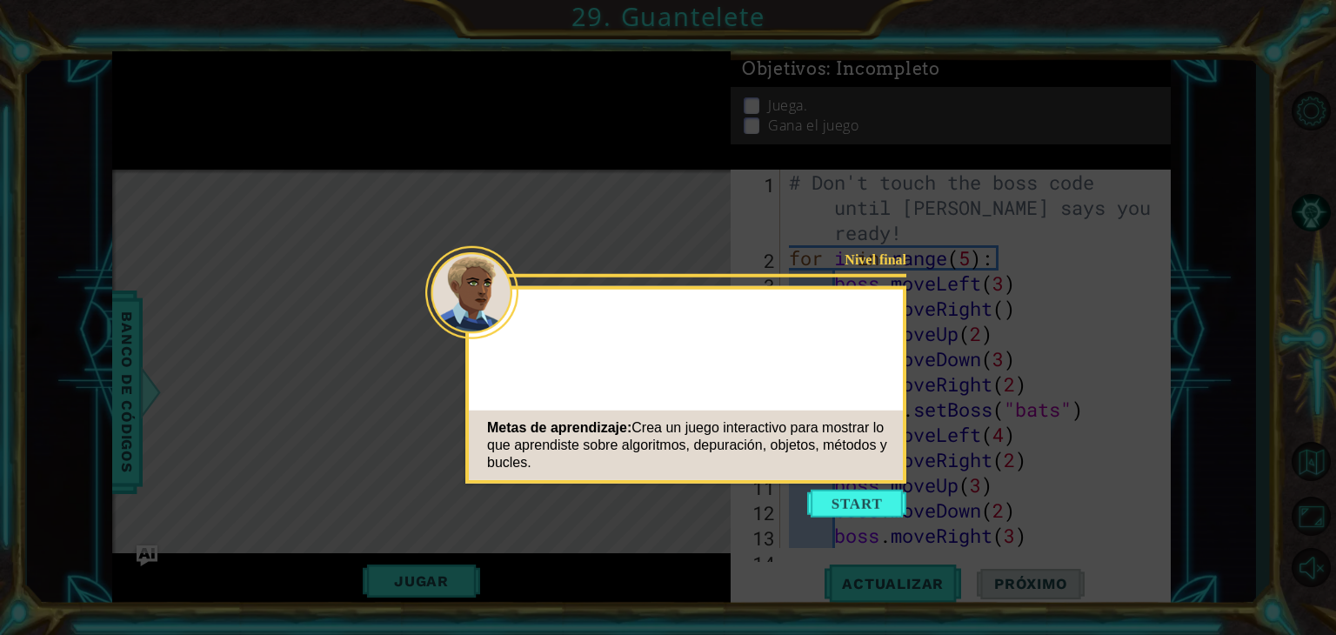
scroll to position [831, 0]
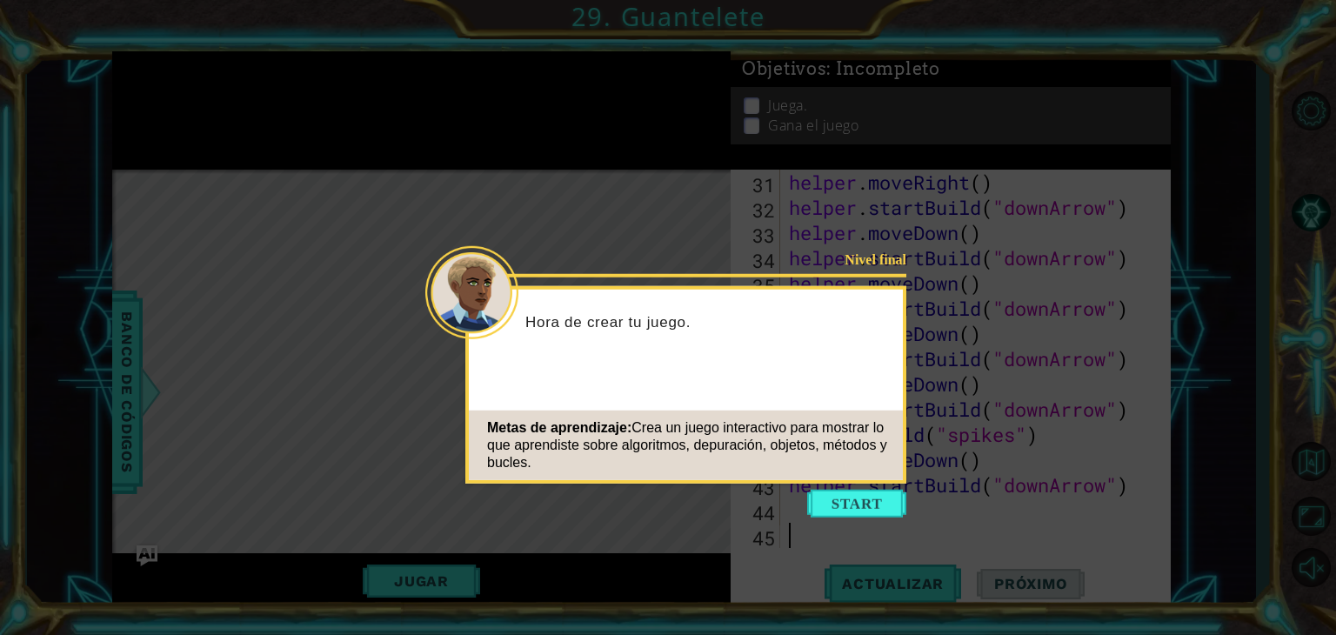
type textarea "}"
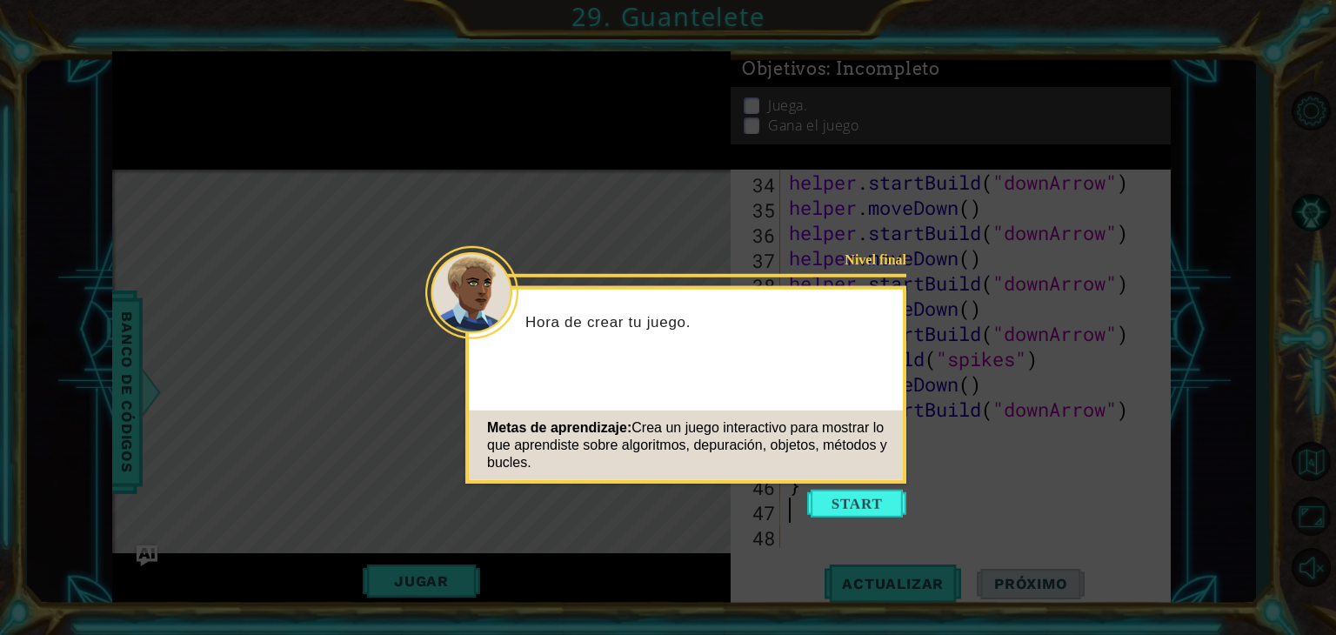
scroll to position [908, 0]
click at [842, 505] on button "Start" at bounding box center [856, 504] width 99 height 28
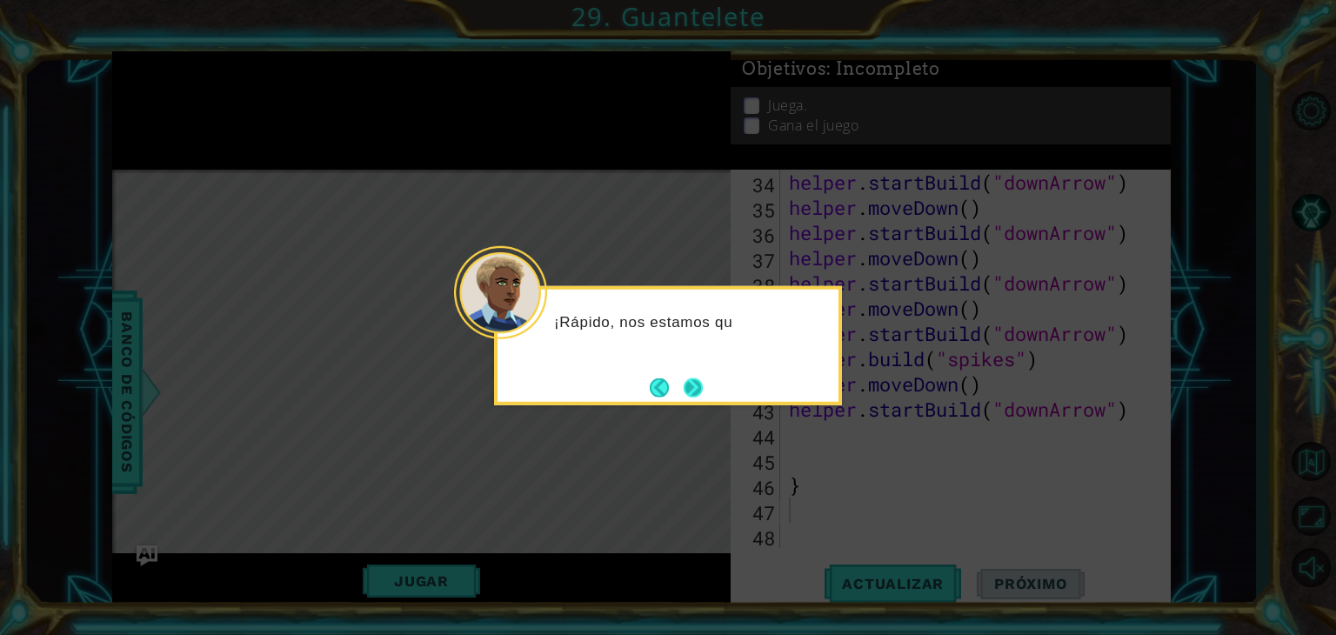
click at [703, 397] on button "Next" at bounding box center [693, 386] width 19 height 19
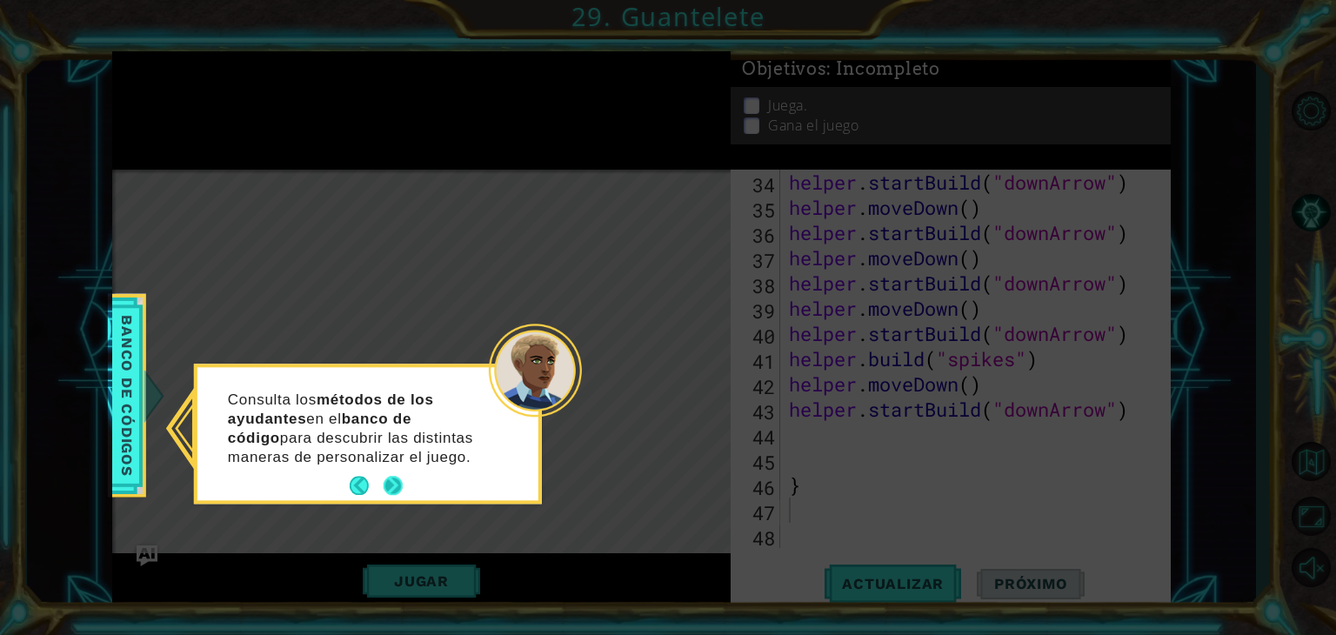
click at [394, 477] on button "Next" at bounding box center [392, 486] width 19 height 19
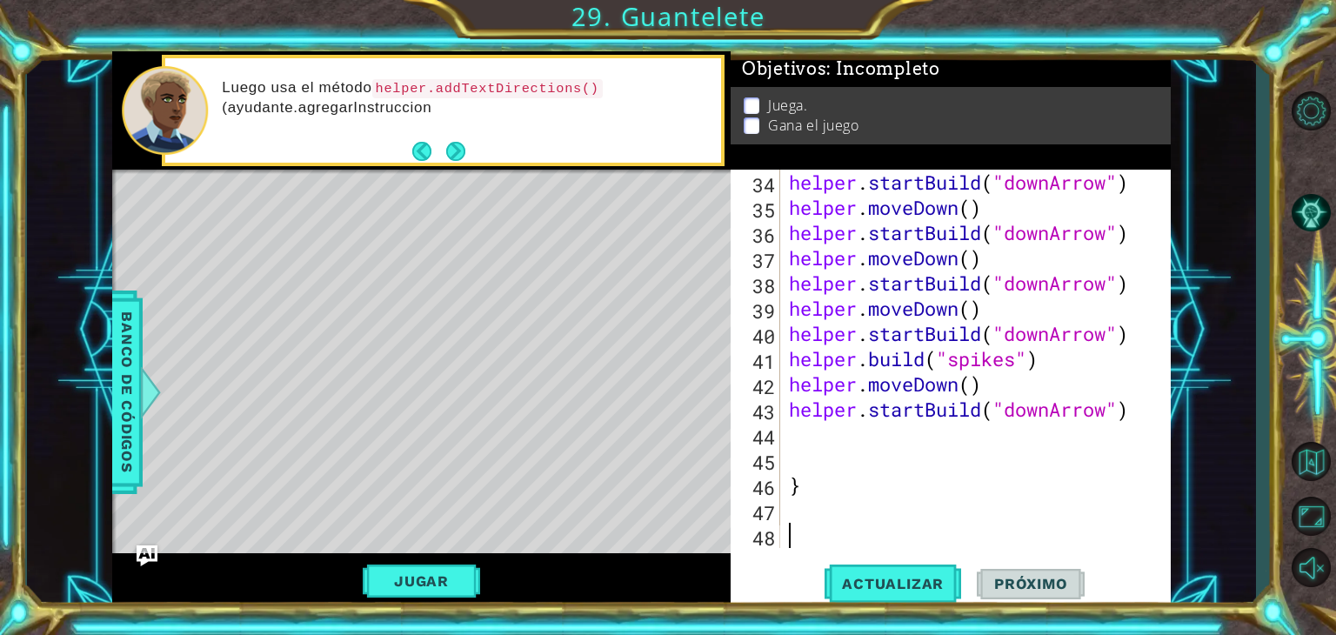
click at [815, 529] on div "helper . startBuild ( "downArrow" ) helper . moveDown ( ) helper . startBuild (…" at bounding box center [973, 384] width 377 height 429
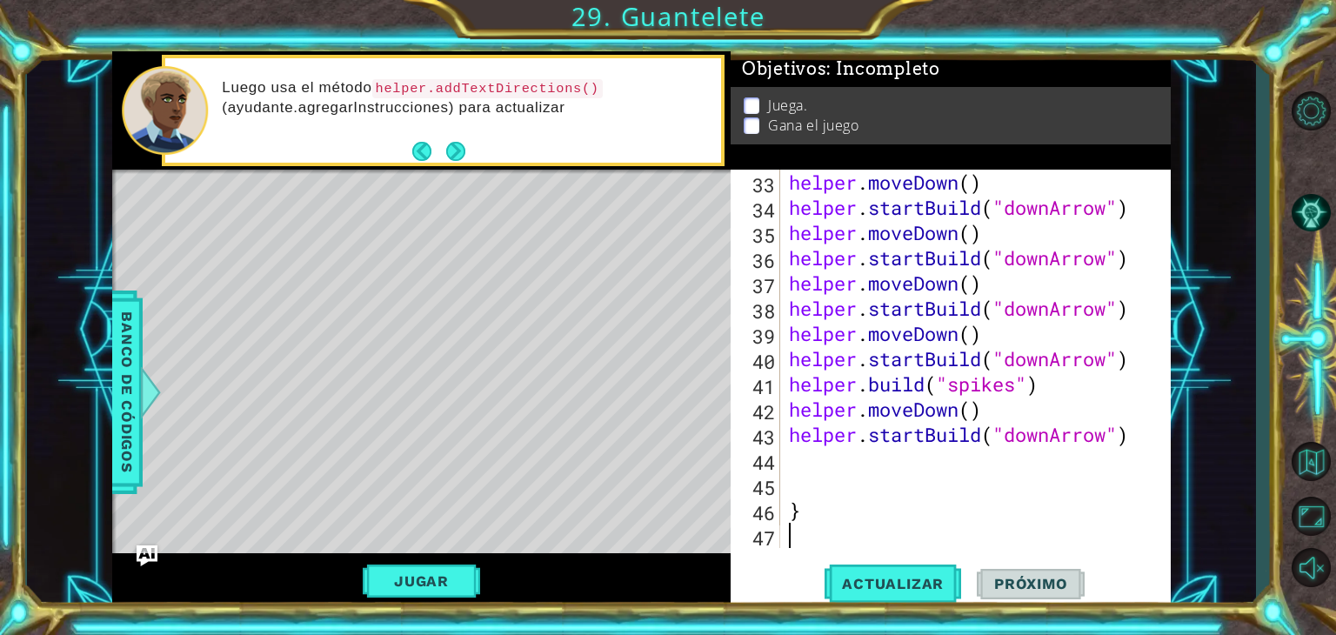
type textarea "}"
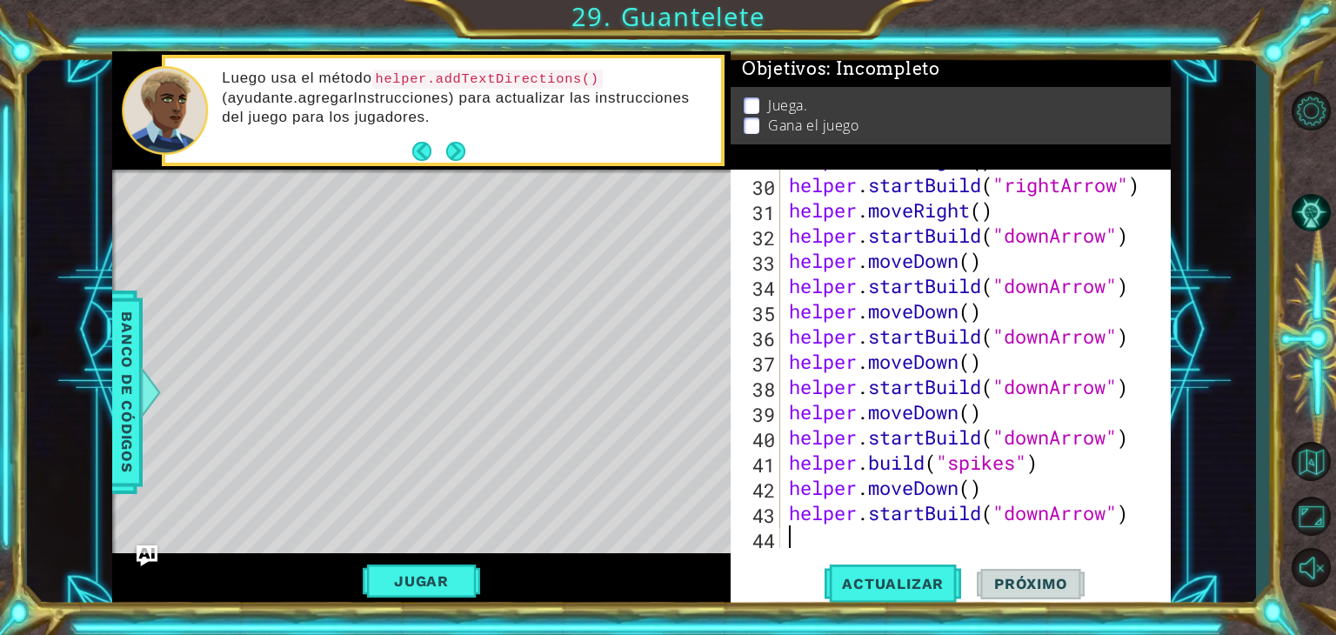
scroll to position [804, 0]
click at [847, 584] on span "Actualizar" at bounding box center [892, 583] width 137 height 17
click at [456, 585] on button "Jugar" at bounding box center [421, 580] width 117 height 33
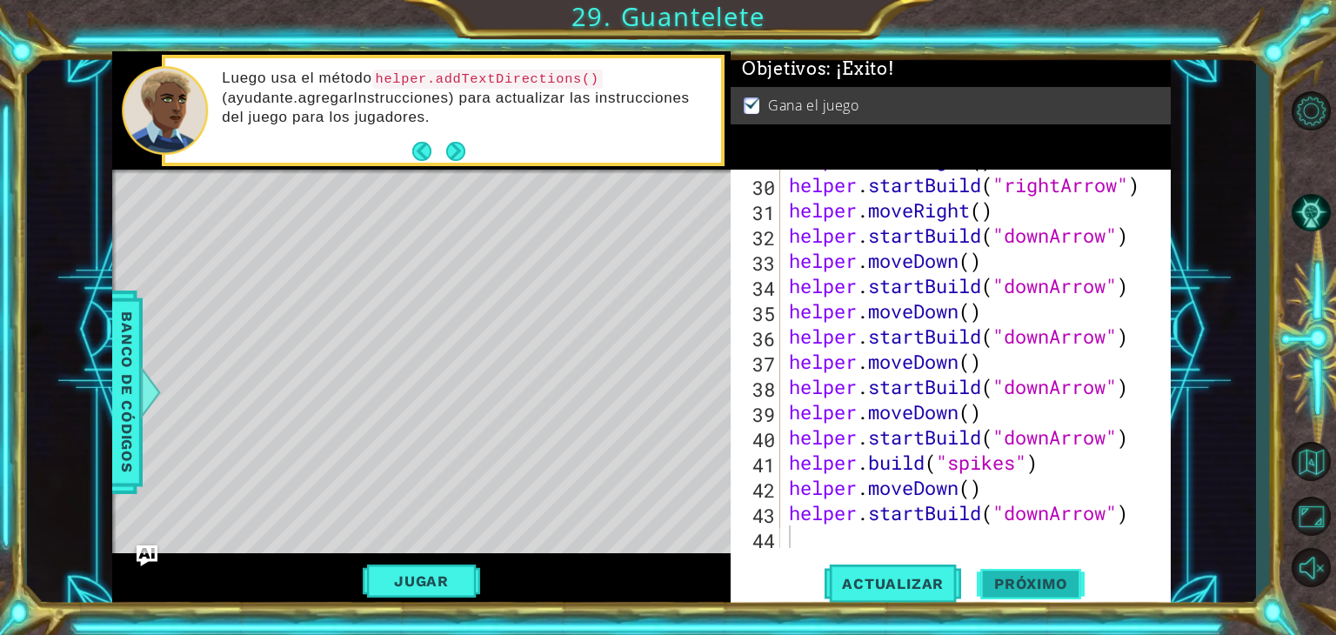
click at [977, 570] on button "Próximo" at bounding box center [1031, 584] width 108 height 44
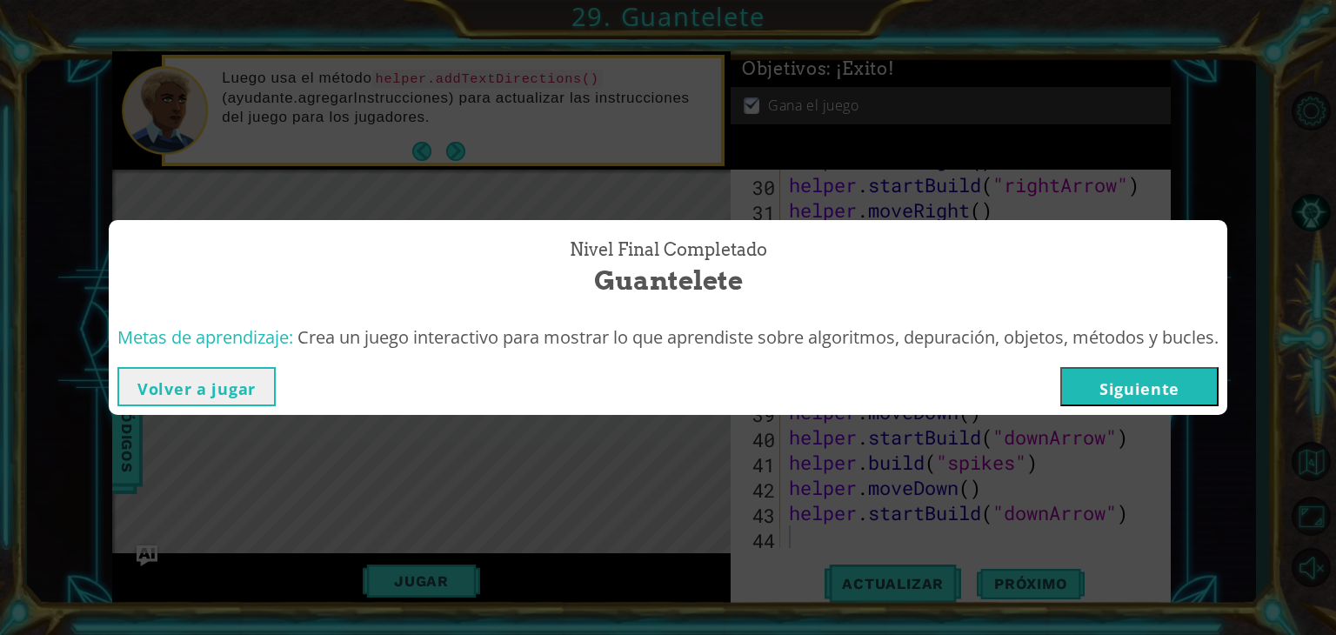
click at [1113, 397] on button "Siguiente" at bounding box center [1139, 386] width 158 height 39
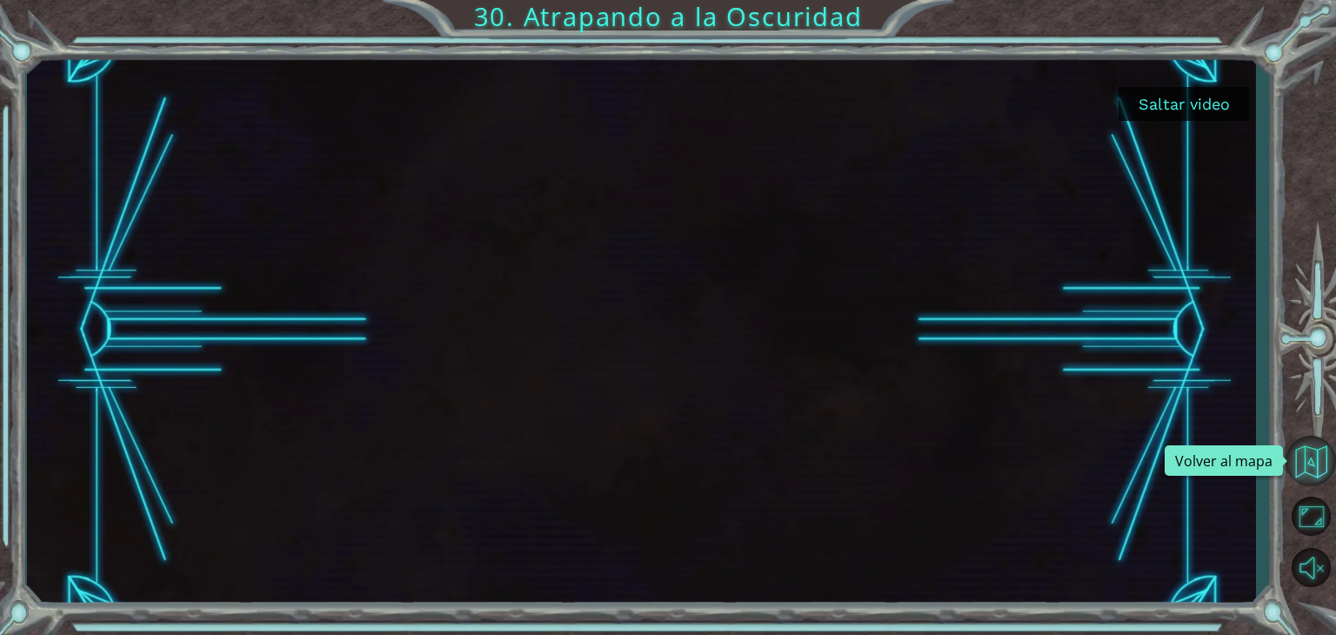
click at [1318, 450] on button "Volver al mapa" at bounding box center [1310, 461] width 50 height 50
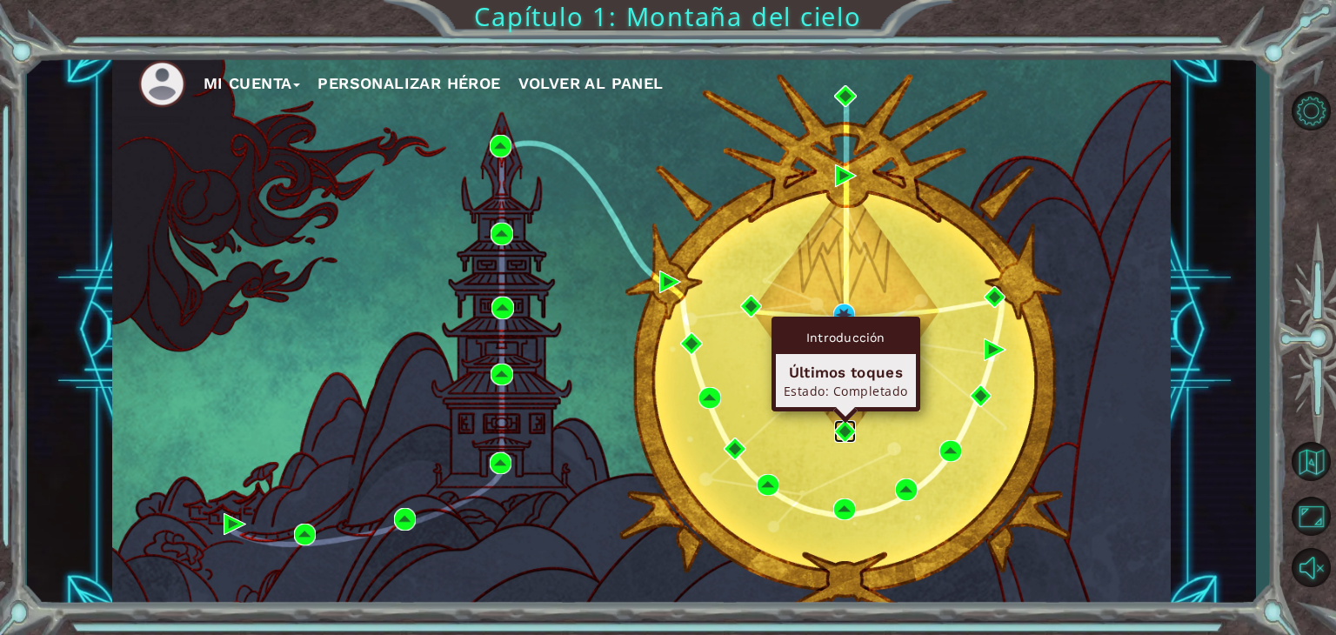
click at [845, 429] on img at bounding box center [845, 431] width 23 height 23
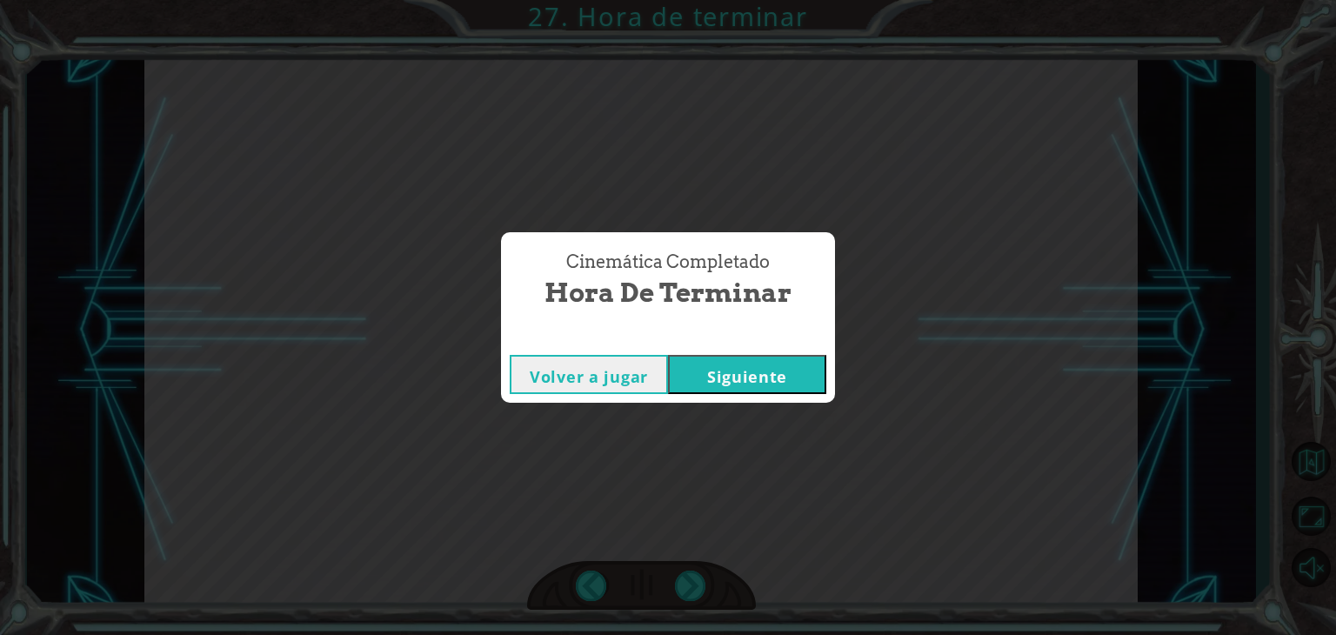
click at [811, 359] on button "Siguiente" at bounding box center [747, 374] width 158 height 39
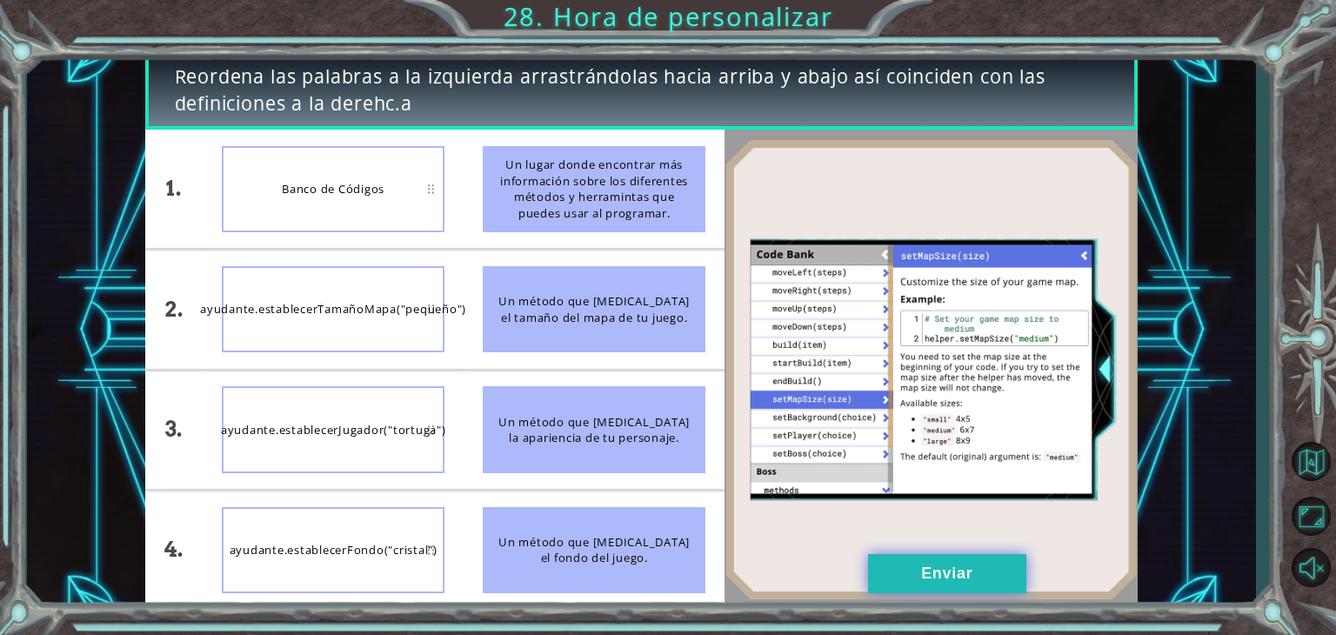
click at [963, 569] on button "Enviar" at bounding box center [947, 573] width 158 height 39
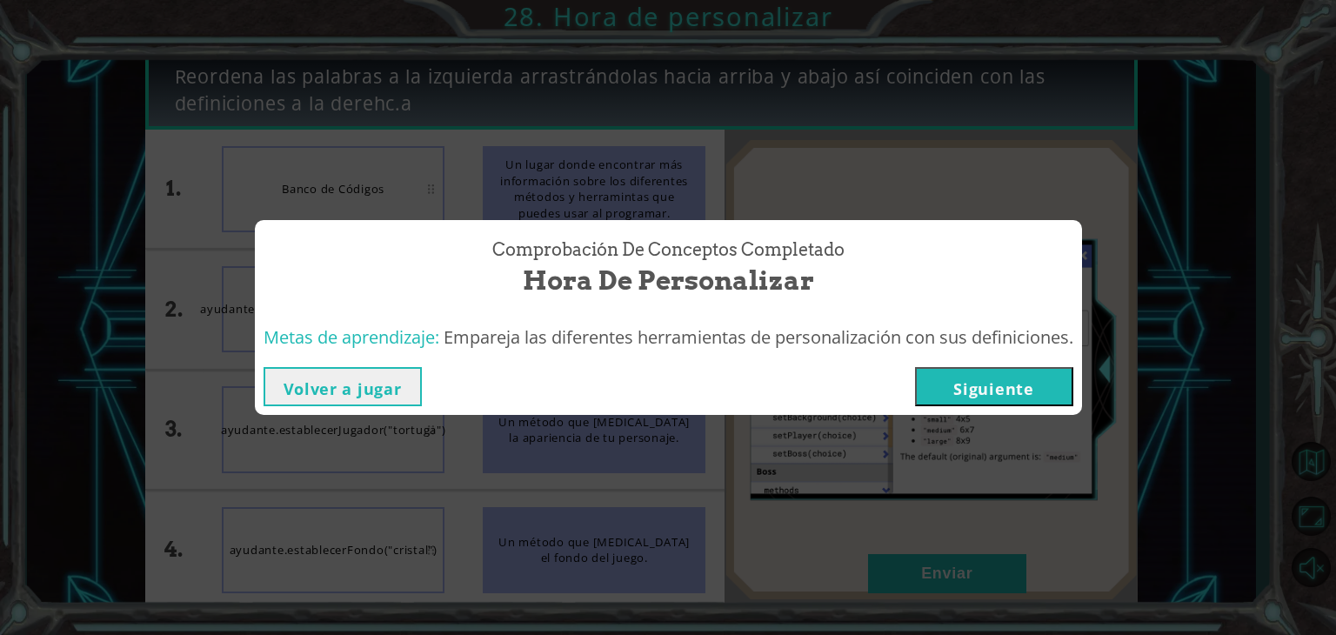
click at [932, 409] on div "Volver a jugar [GEOGRAPHIC_DATA]" at bounding box center [668, 386] width 827 height 57
click at [943, 401] on button "Siguiente" at bounding box center [994, 386] width 158 height 39
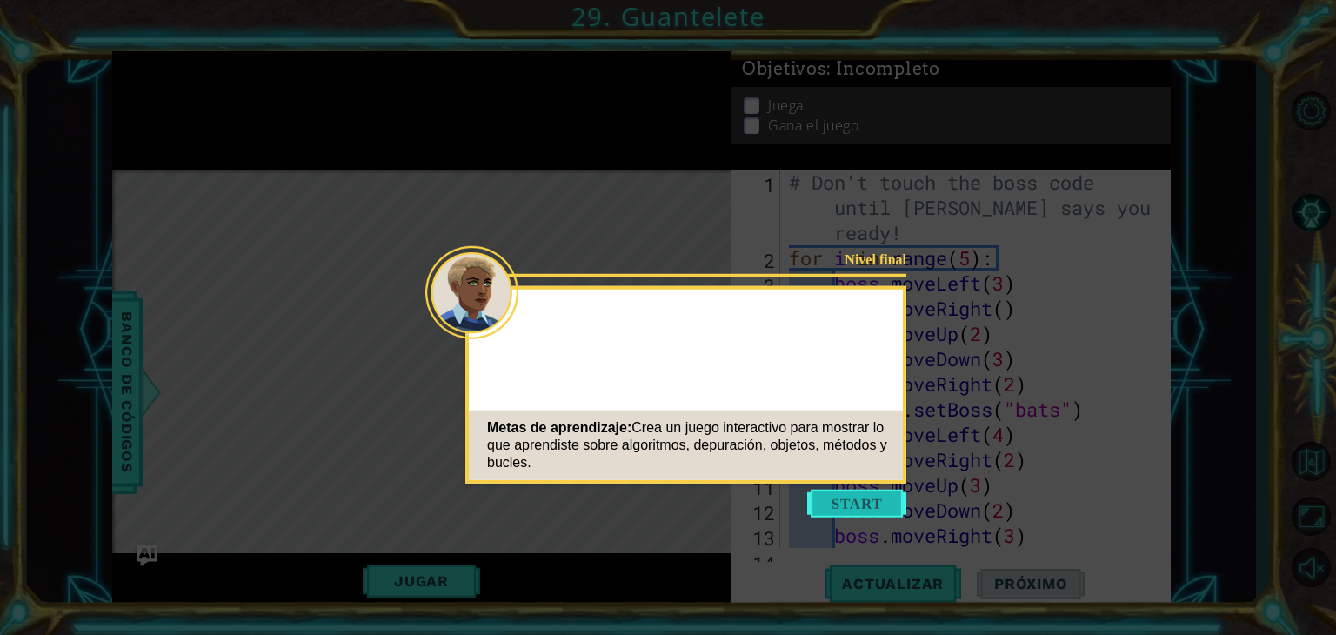
click at [848, 509] on button "Start" at bounding box center [856, 504] width 99 height 28
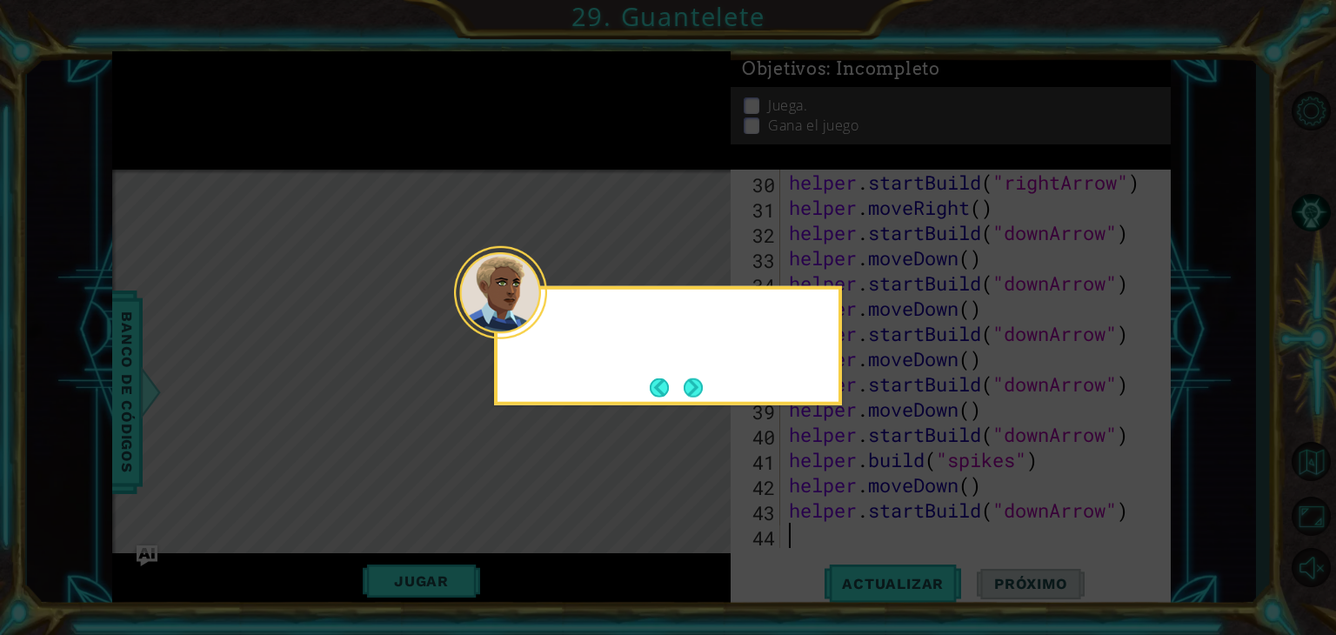
scroll to position [807, 0]
click at [684, 384] on button "Next" at bounding box center [693, 386] width 19 height 19
click at [684, 390] on button "Next" at bounding box center [693, 386] width 19 height 19
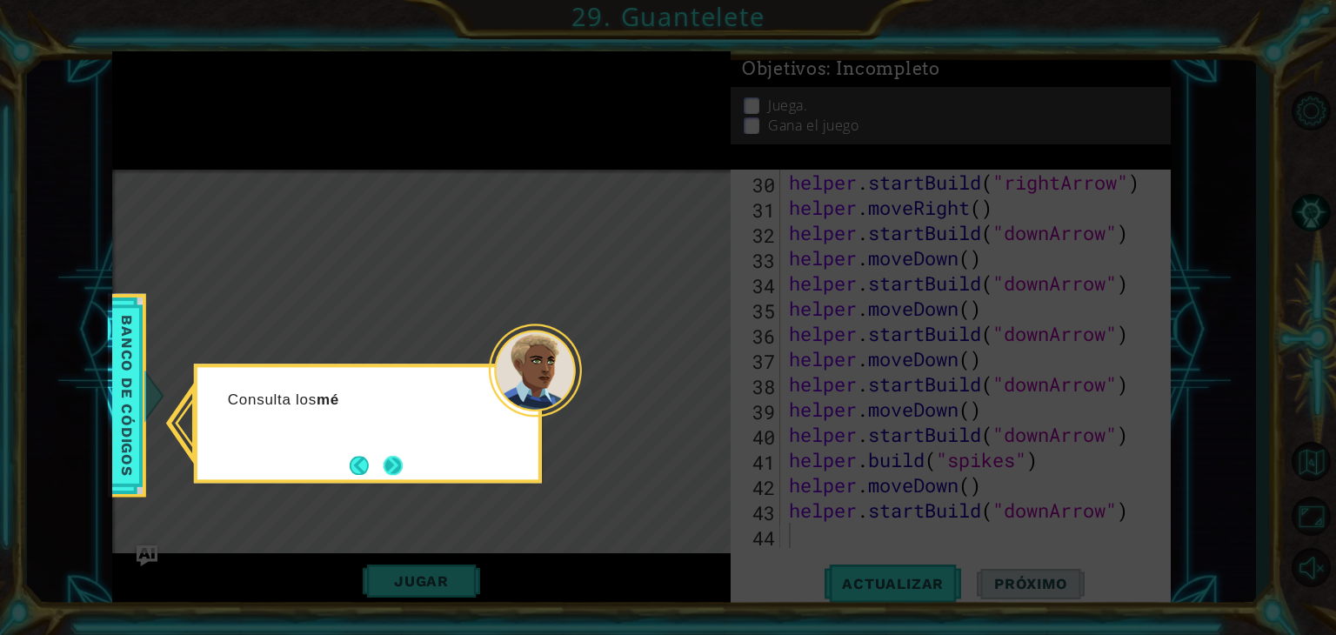
click at [397, 468] on button "Next" at bounding box center [392, 465] width 19 height 19
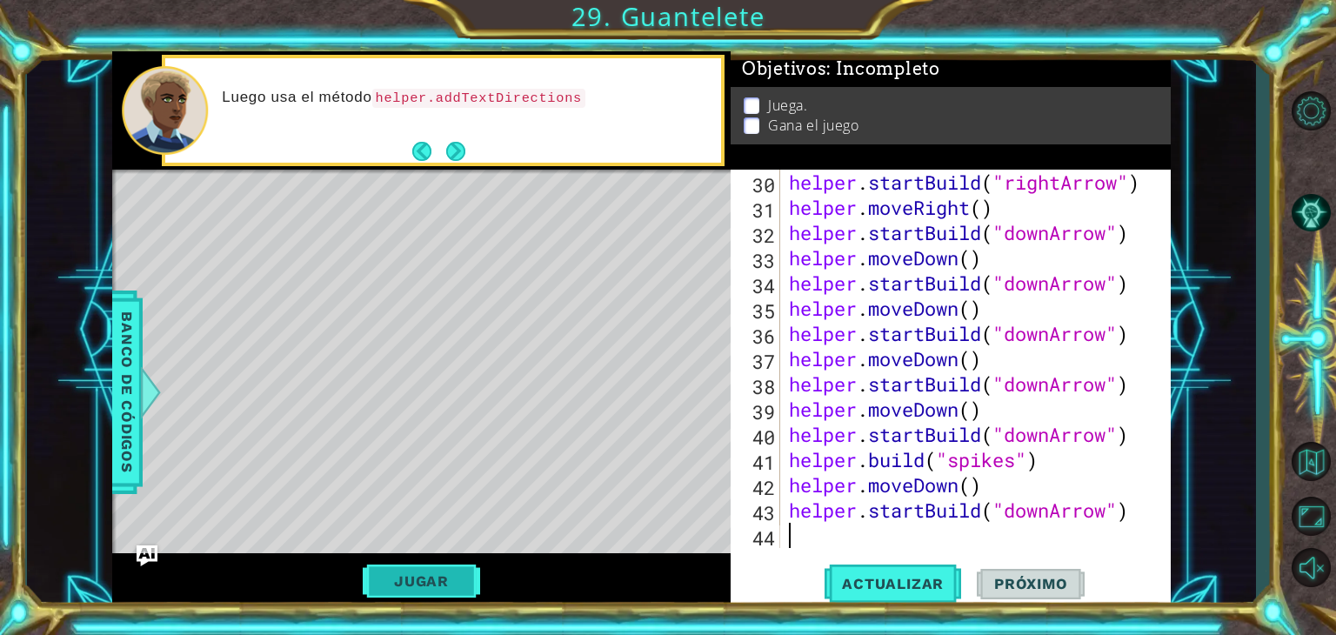
click at [451, 585] on button "Jugar" at bounding box center [421, 580] width 117 height 33
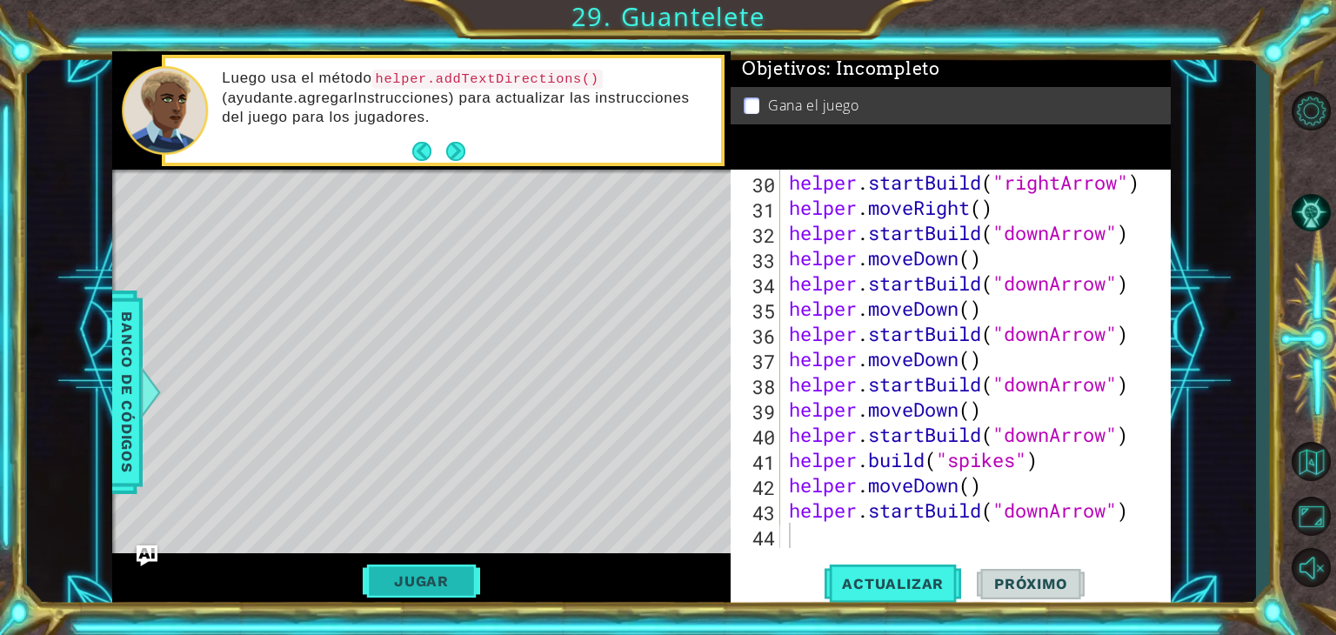
click at [451, 585] on button "Jugar" at bounding box center [421, 580] width 117 height 33
click at [832, 547] on div "helper . startBuild ( "rightArrow" ) helper . moveRight ( ) helper . startBuild…" at bounding box center [973, 384] width 377 height 429
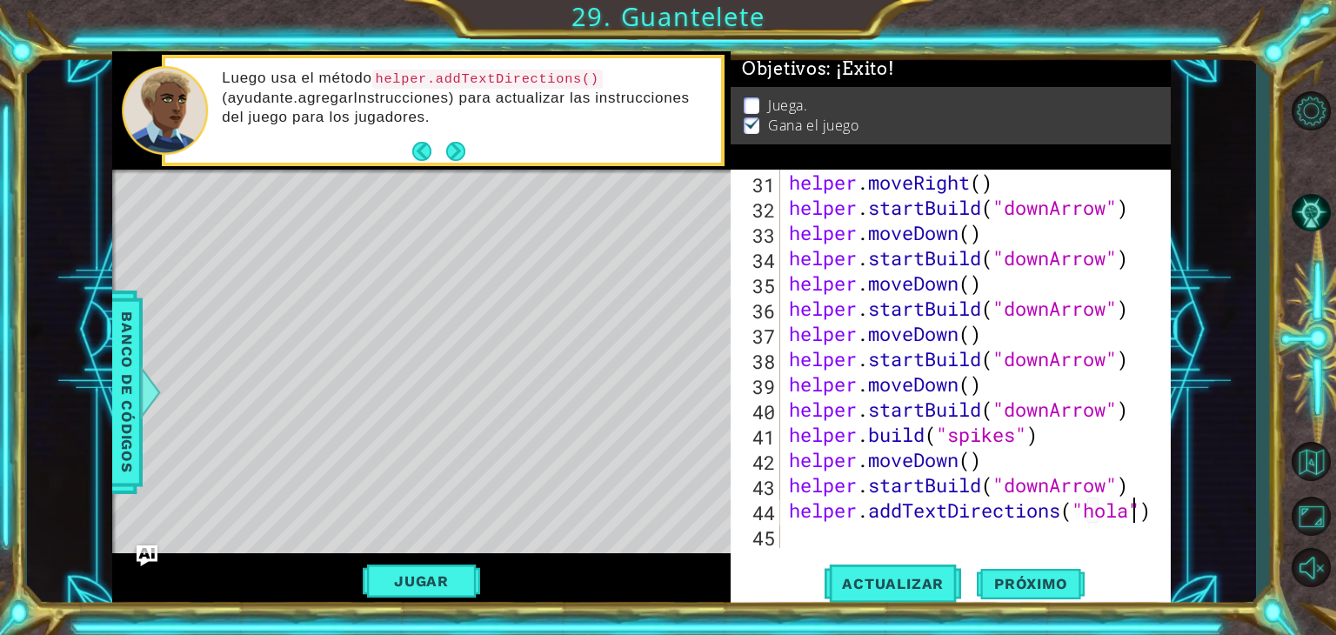
scroll to position [0, 15]
click at [902, 593] on button "Actualizar" at bounding box center [892, 584] width 137 height 44
click at [459, 585] on button "Jugar" at bounding box center [421, 580] width 117 height 33
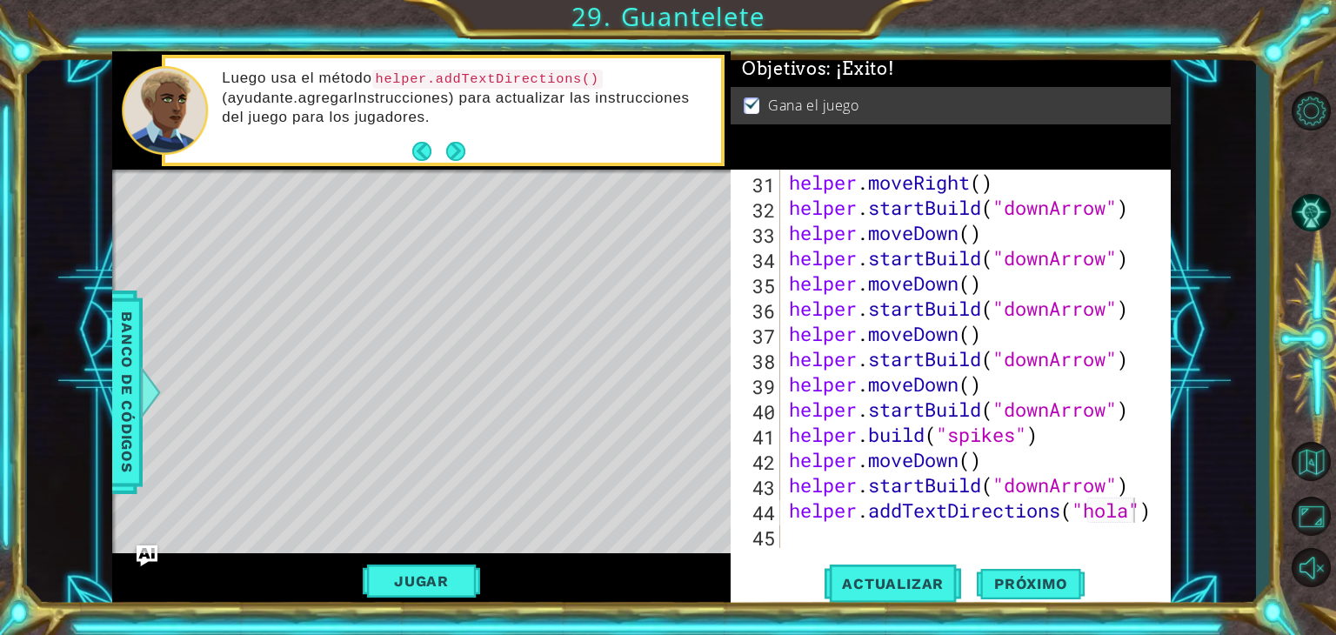
drag, startPoint x: 1012, startPoint y: 590, endPoint x: 906, endPoint y: 523, distance: 125.9
click at [906, 523] on div "helper.addTextDirections("hola") 31 32 33 34 35 36 37 38 39 40 41 42 43 44 45 h…" at bounding box center [950, 389] width 440 height 439
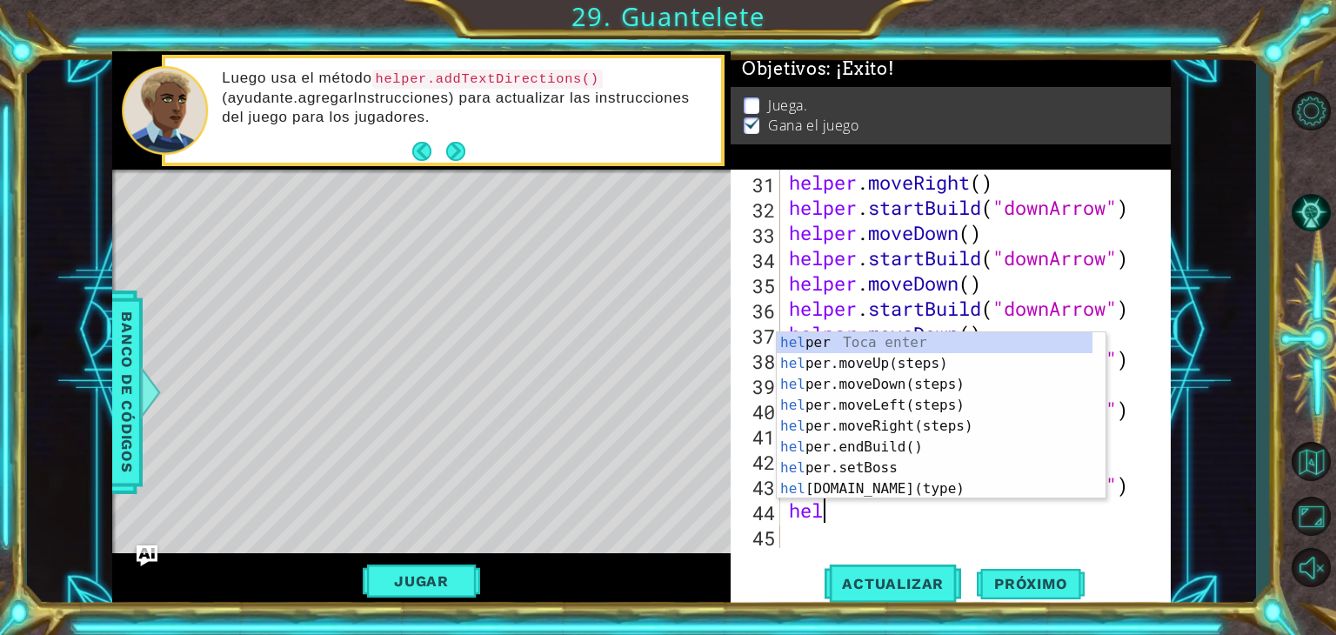
scroll to position [0, 0]
type textarea "h"
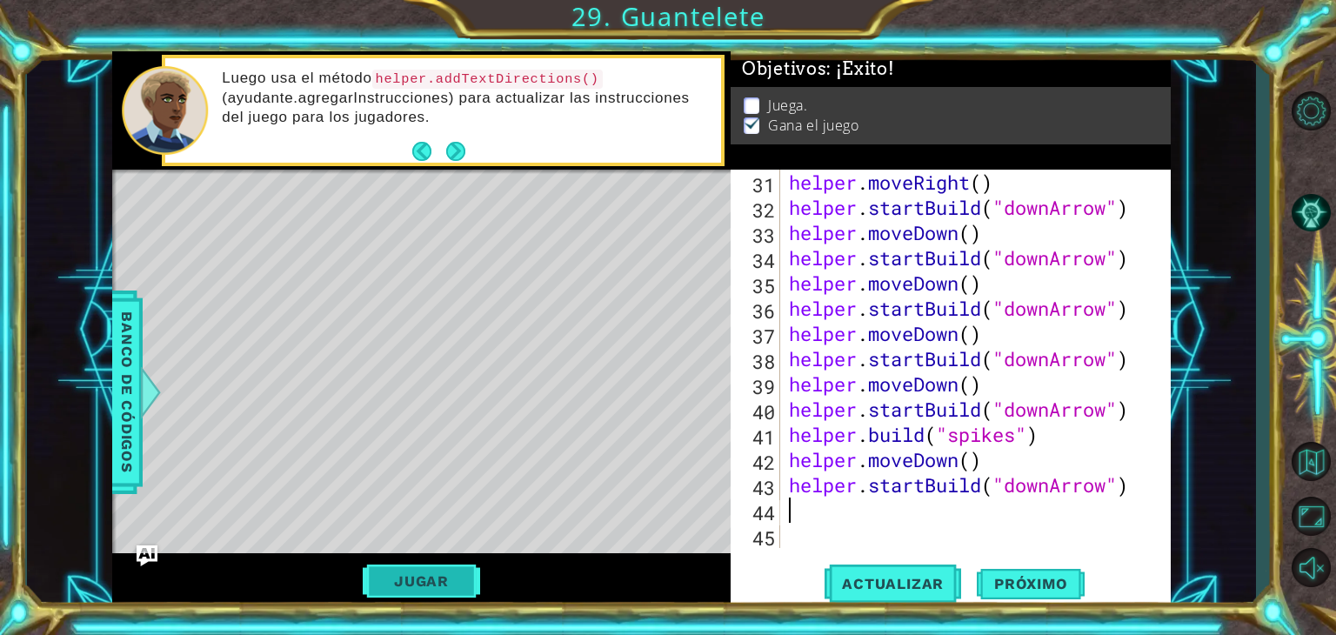
click at [468, 586] on button "Jugar" at bounding box center [421, 580] width 117 height 33
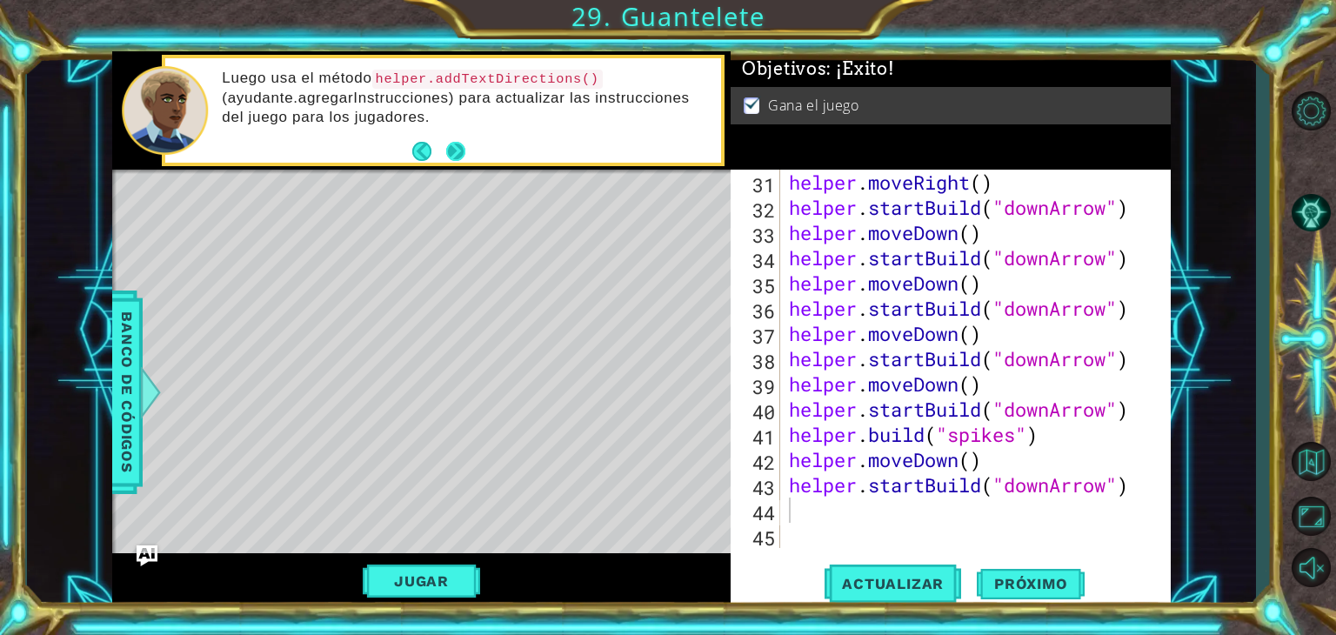
click at [459, 143] on button "Next" at bounding box center [455, 151] width 19 height 19
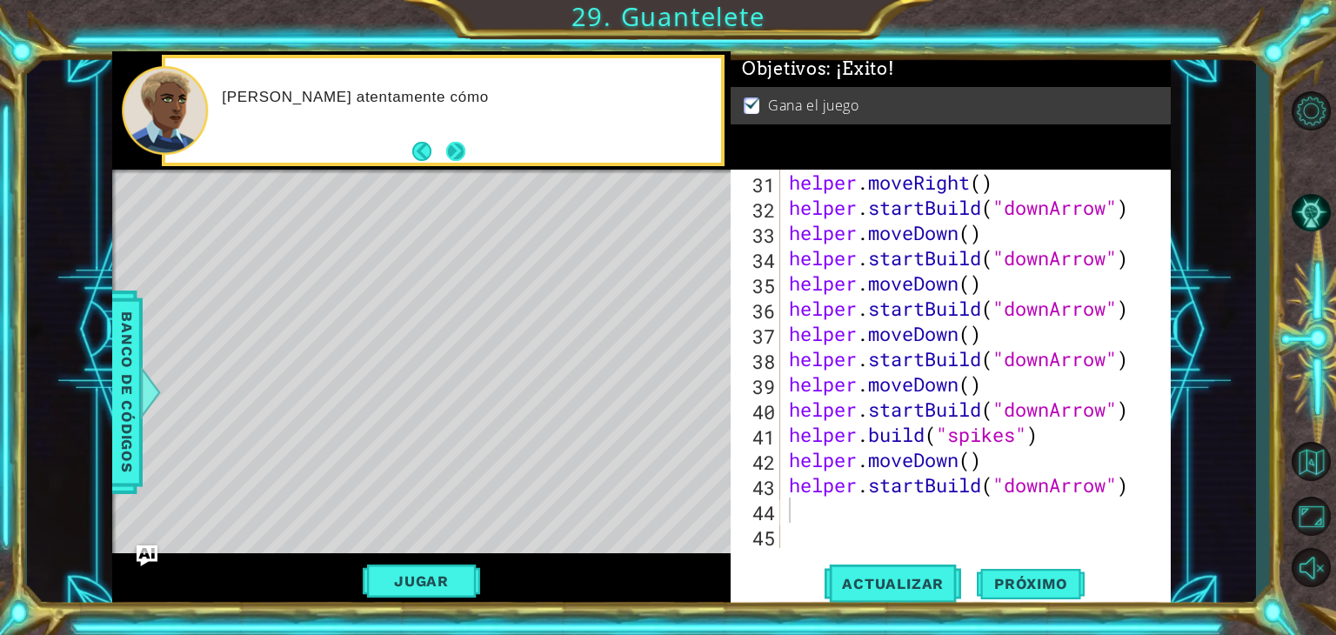
click at [465, 155] on button "Next" at bounding box center [455, 151] width 19 height 19
click at [449, 153] on div at bounding box center [443, 110] width 556 height 105
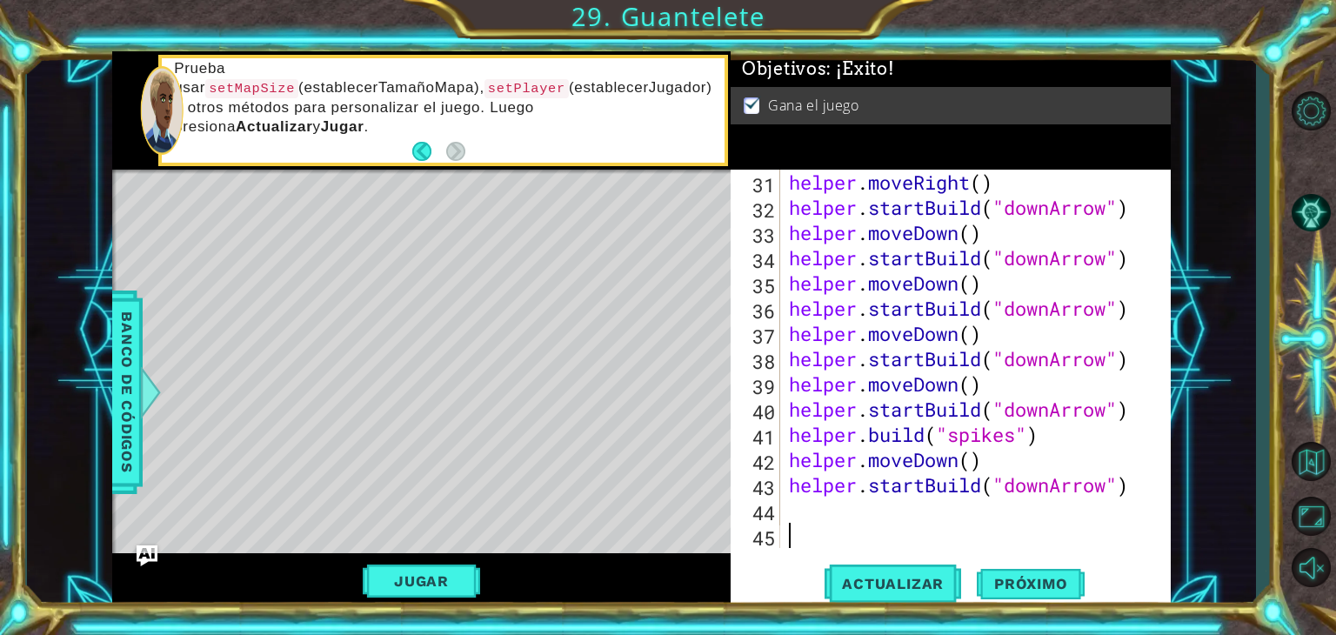
click at [957, 533] on div "helper . moveRight ( ) helper . startBuild ( "downArrow" ) helper . moveDown ( …" at bounding box center [973, 384] width 377 height 429
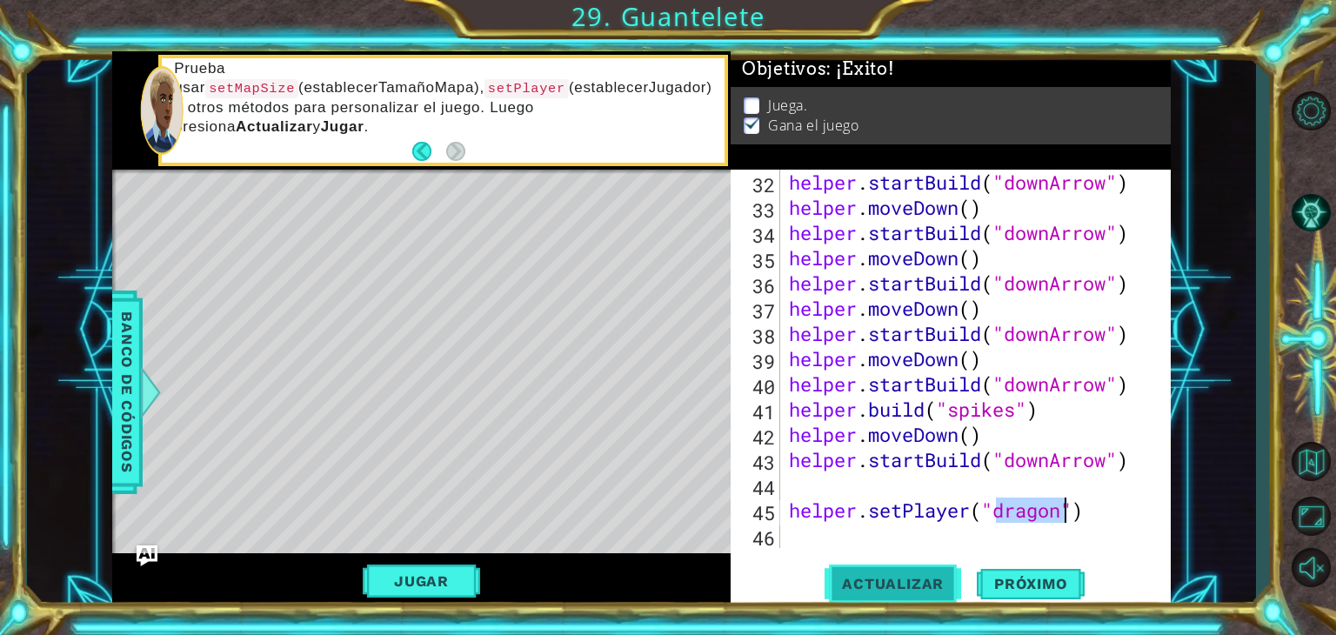
type textarea "helper.setPlayer("dragon")"
click at [947, 576] on span "Actualizar" at bounding box center [892, 583] width 137 height 17
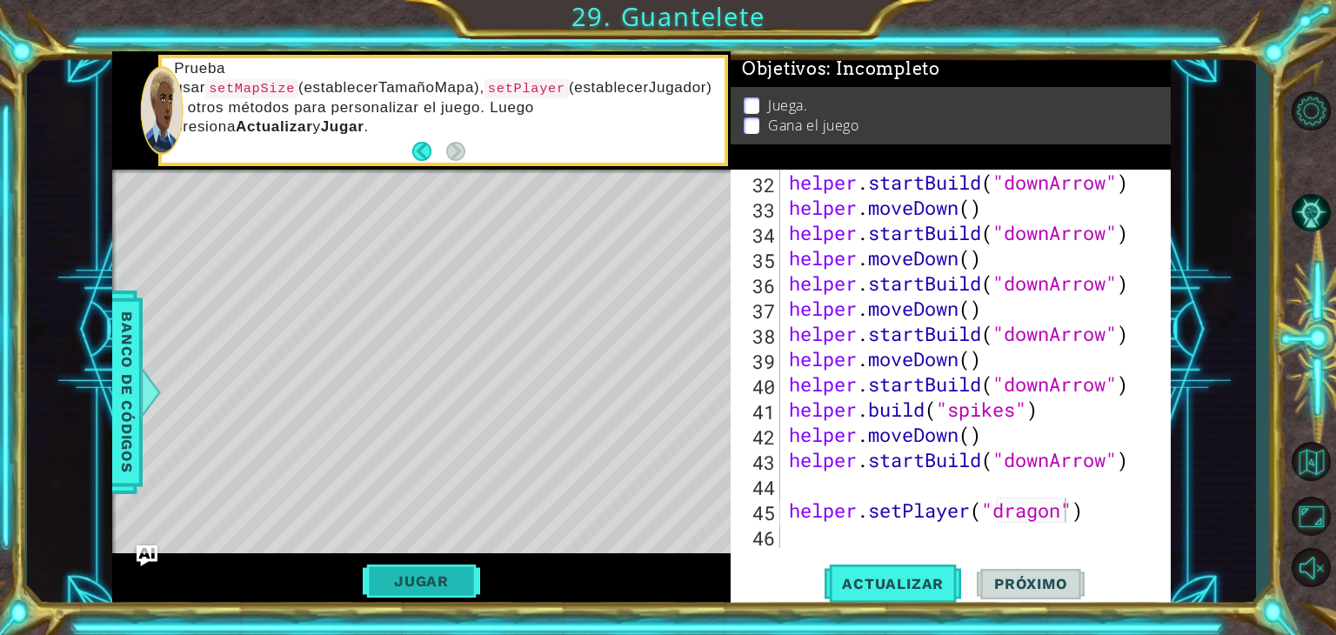
click at [458, 578] on button "Jugar" at bounding box center [421, 580] width 117 height 33
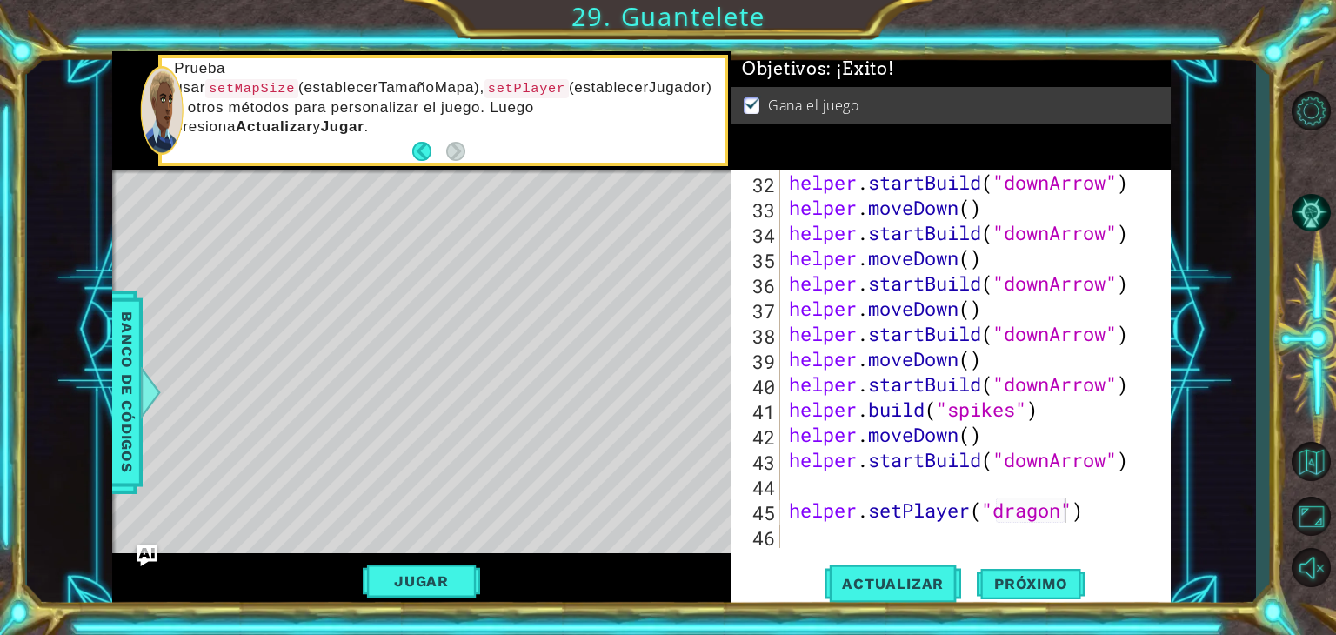
click at [792, 483] on div "helper . startBuild ( "downArrow" ) helper . moveDown ( ) helper . startBuild (…" at bounding box center [973, 384] width 377 height 429
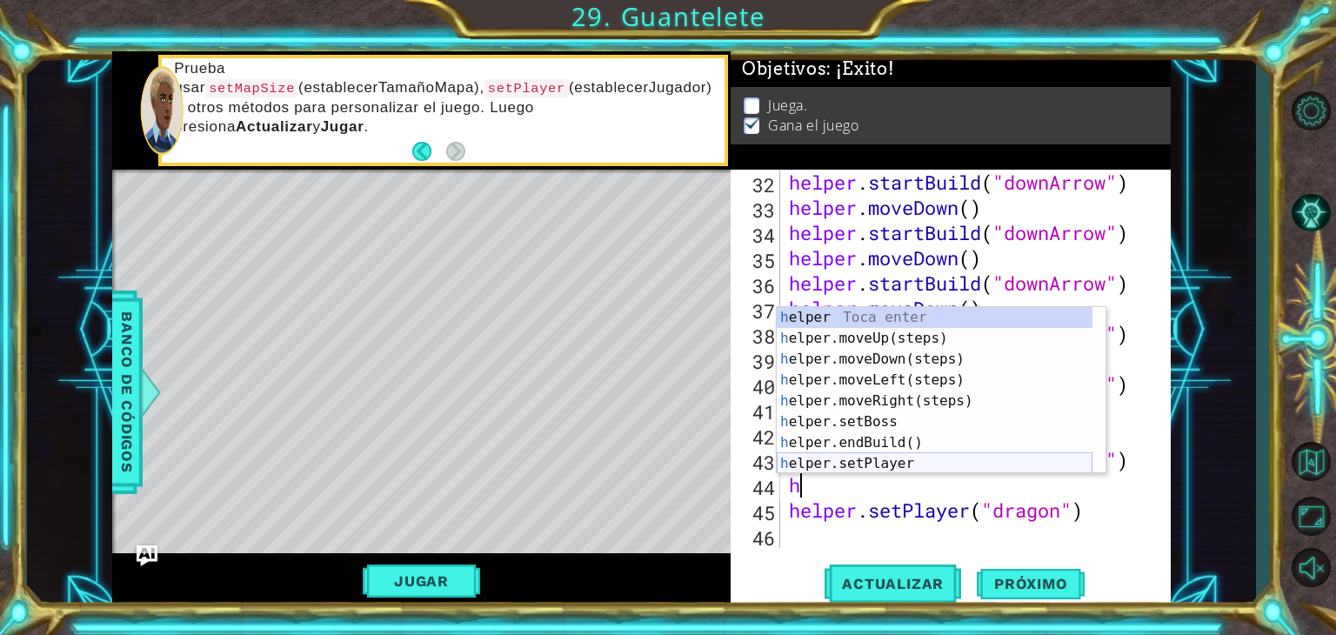
click at [876, 463] on div "h elper Toca enter h elper.moveUp(steps) Toca enter h elper.moveDown(steps) Toc…" at bounding box center [935, 411] width 316 height 209
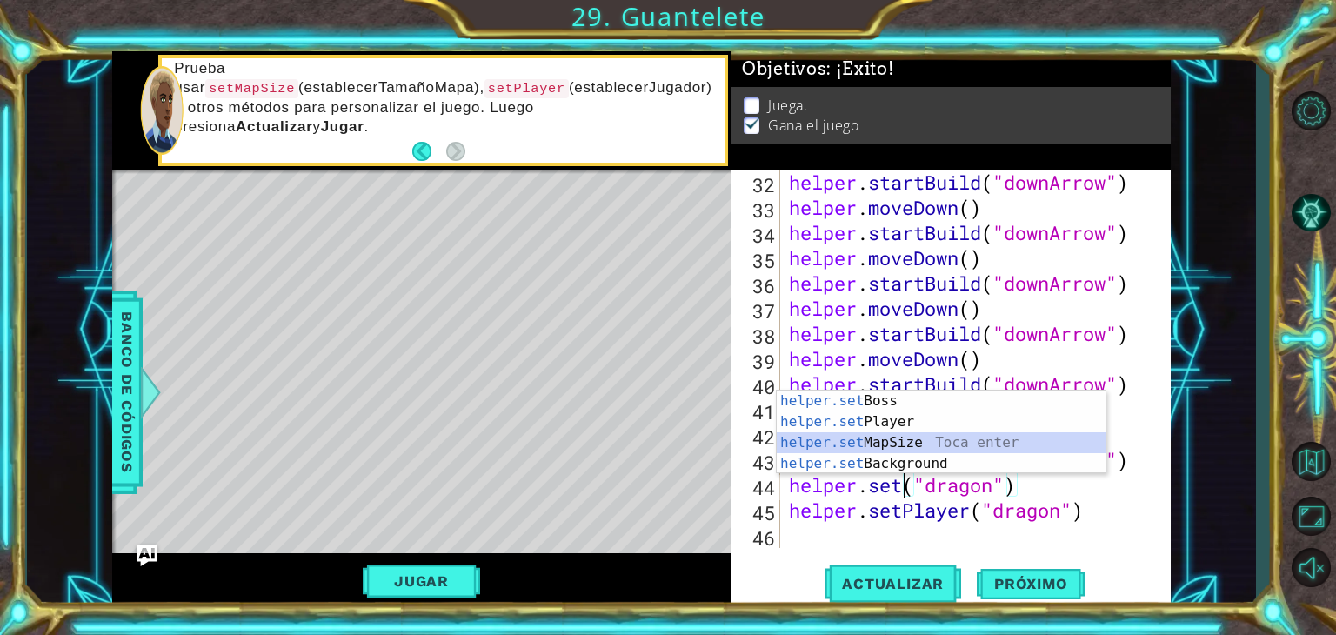
click at [991, 439] on div "helper.set Boss Toca enter helper.set Player Toca enter helper.set MapSize Toca…" at bounding box center [941, 452] width 329 height 125
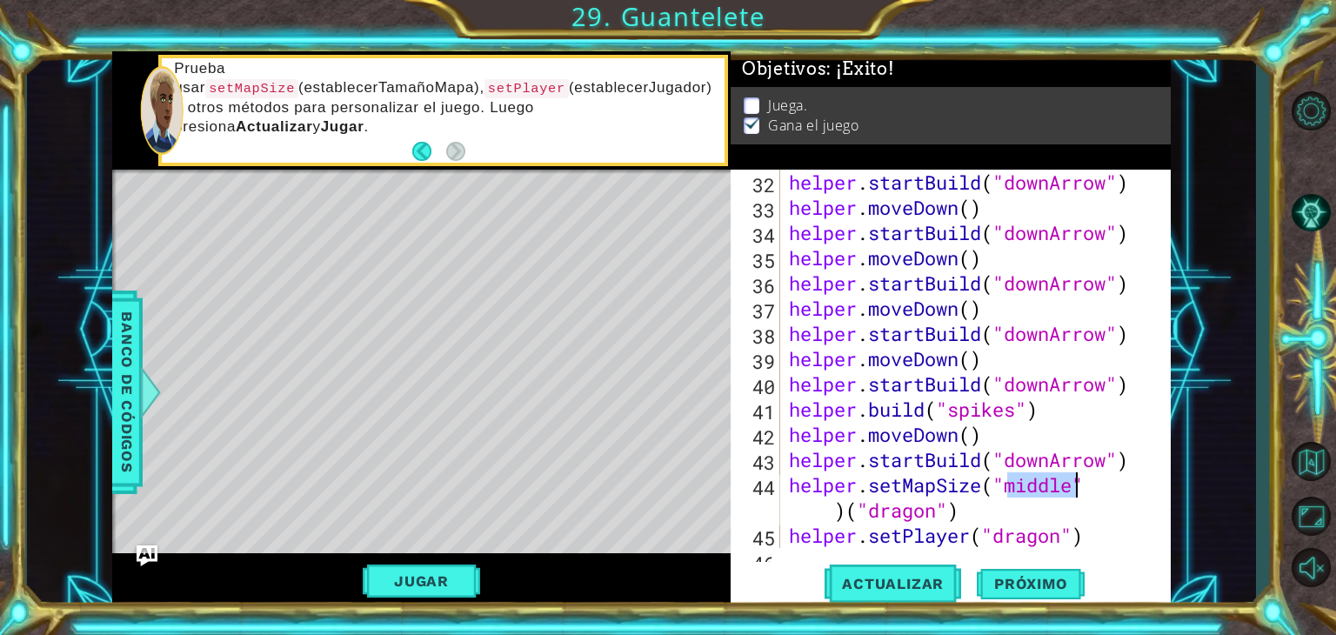
click at [964, 512] on div "helper . startBuild ( "downArrow" ) helper . moveDown ( ) helper . startBuild (…" at bounding box center [973, 384] width 377 height 429
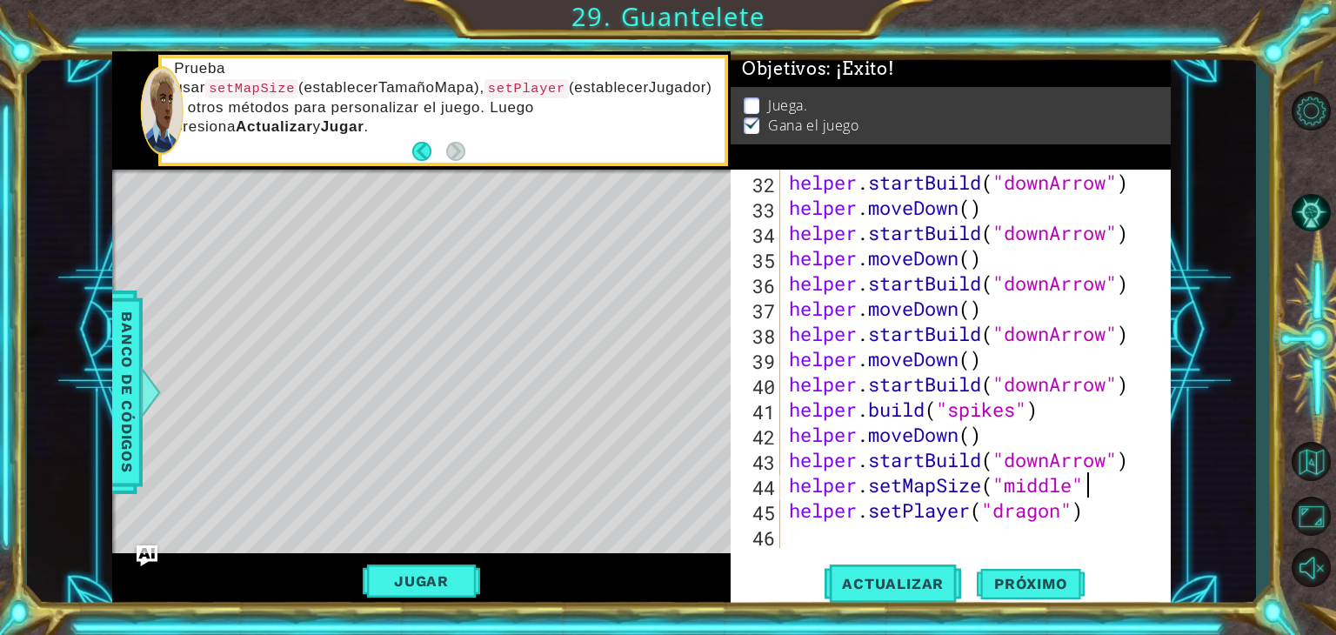
scroll to position [0, 13]
click at [880, 589] on span "Actualizar" at bounding box center [892, 583] width 137 height 17
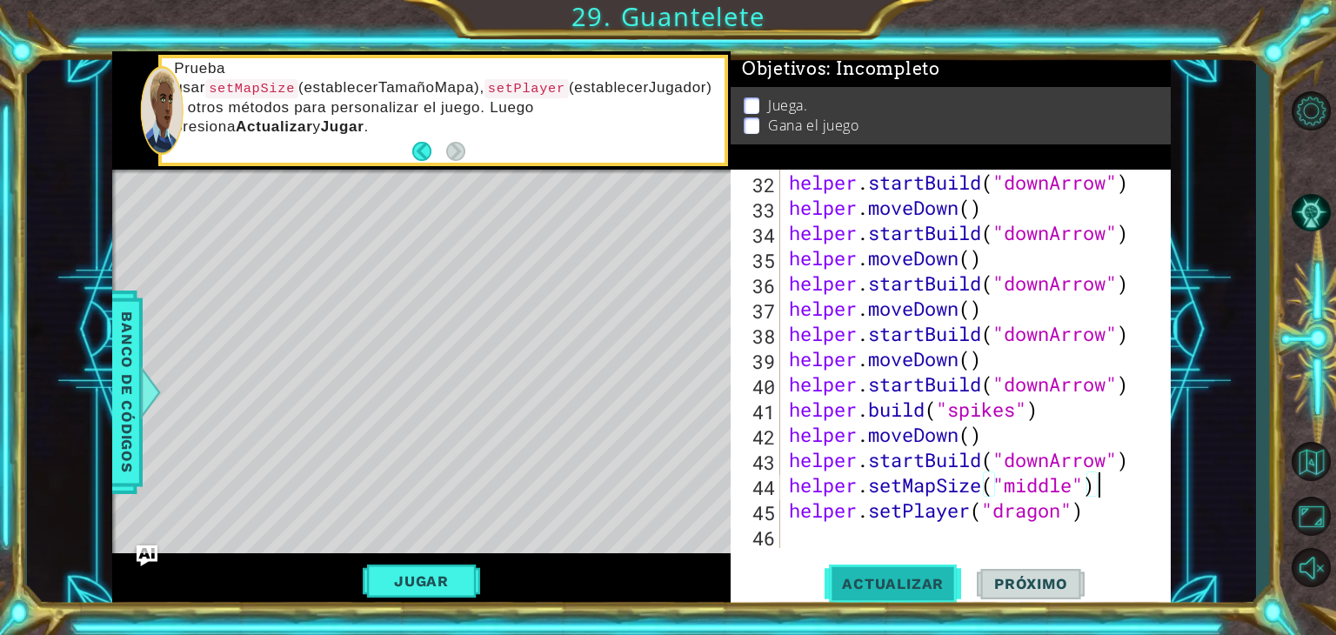
click at [880, 589] on span "Actualizar" at bounding box center [892, 583] width 137 height 17
click at [1077, 497] on div "helper . startBuild ( "downArrow" ) helper . moveDown ( ) helper . startBuild (…" at bounding box center [973, 384] width 377 height 429
click at [918, 571] on button "Actualizar" at bounding box center [892, 584] width 137 height 44
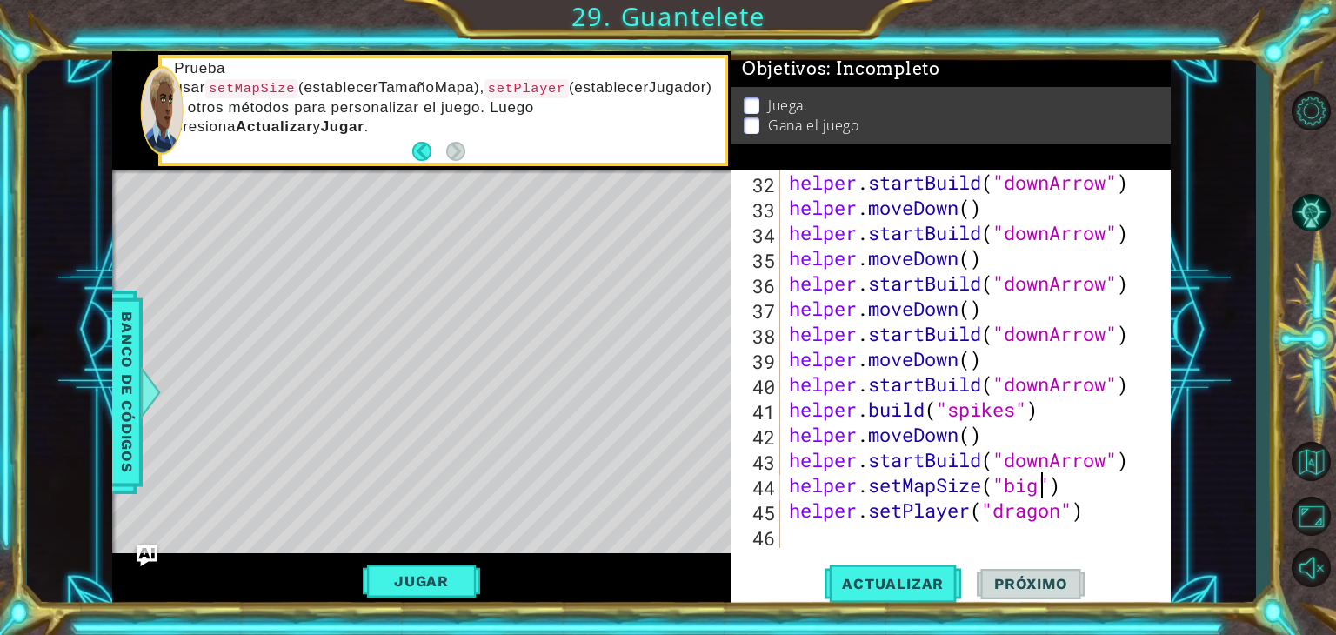
scroll to position [0, 10]
click at [888, 578] on span "Actualizar" at bounding box center [892, 583] width 137 height 17
click at [932, 571] on button "Actualizar" at bounding box center [892, 584] width 137 height 44
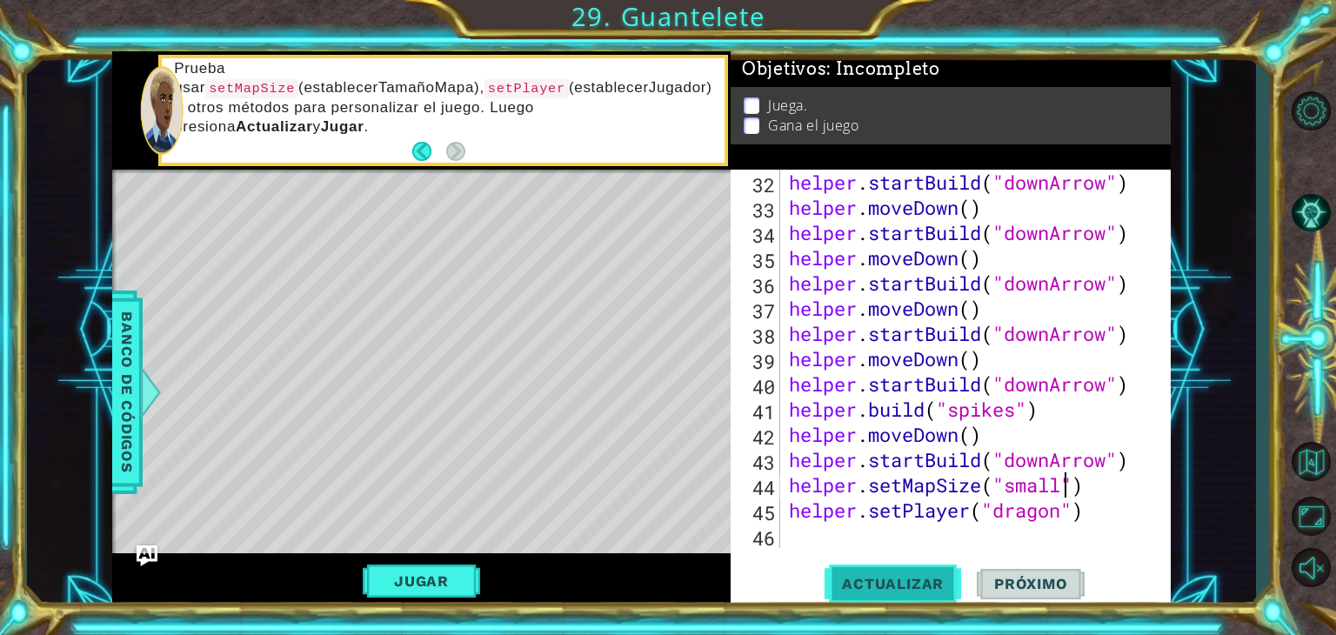
type textarea "helper.setMapSize("small")"
click at [868, 562] on button "Actualizar" at bounding box center [892, 584] width 137 height 44
click at [482, 580] on div "Jugar" at bounding box center [421, 581] width 618 height 56
click at [470, 579] on button "Jugar" at bounding box center [421, 580] width 117 height 33
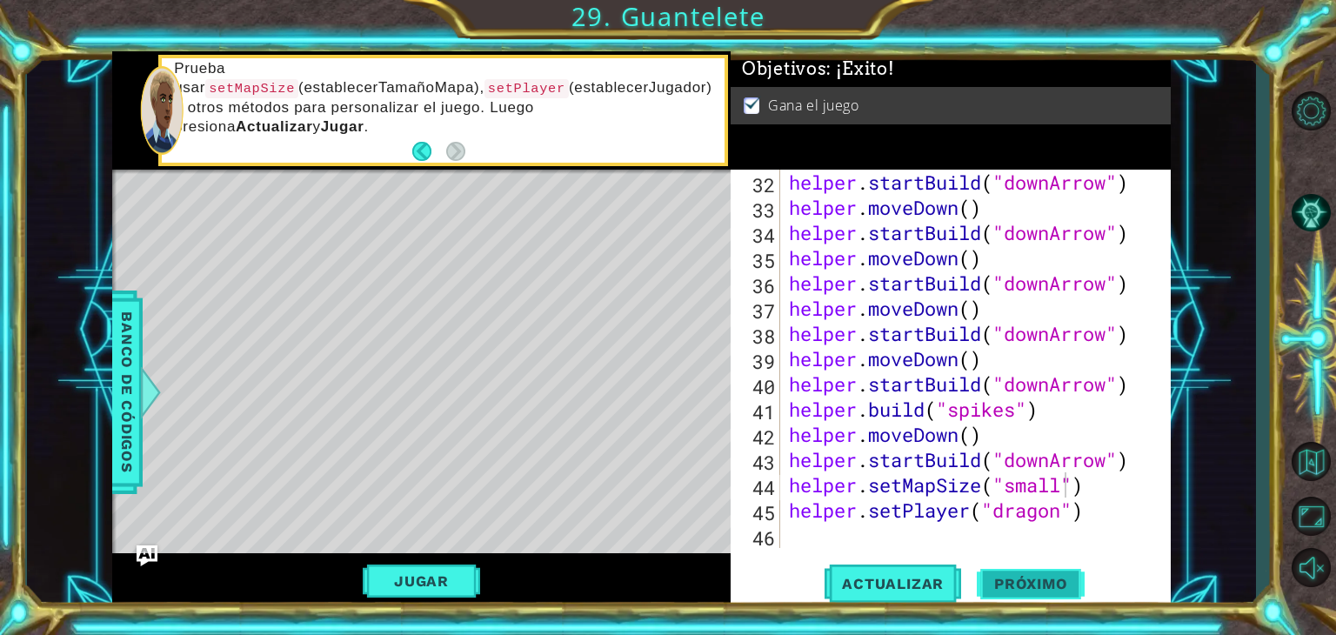
click at [1033, 578] on span "Próximo" at bounding box center [1031, 586] width 108 height 17
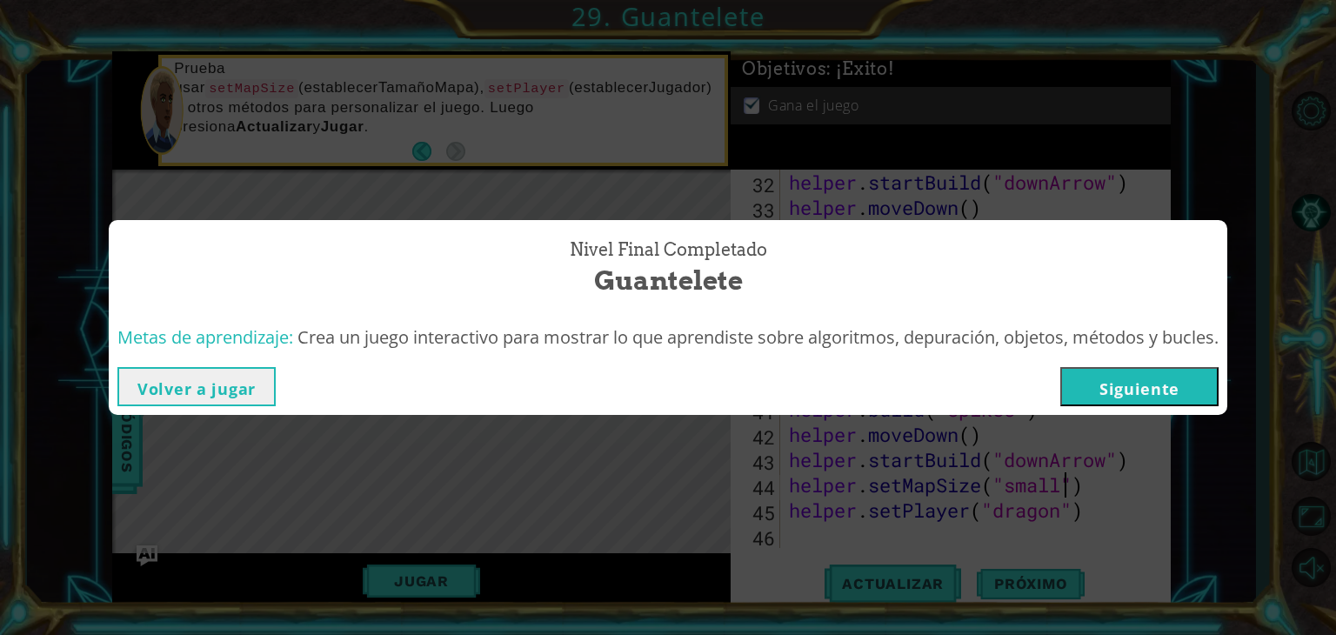
click at [1175, 373] on button "Siguiente" at bounding box center [1139, 386] width 158 height 39
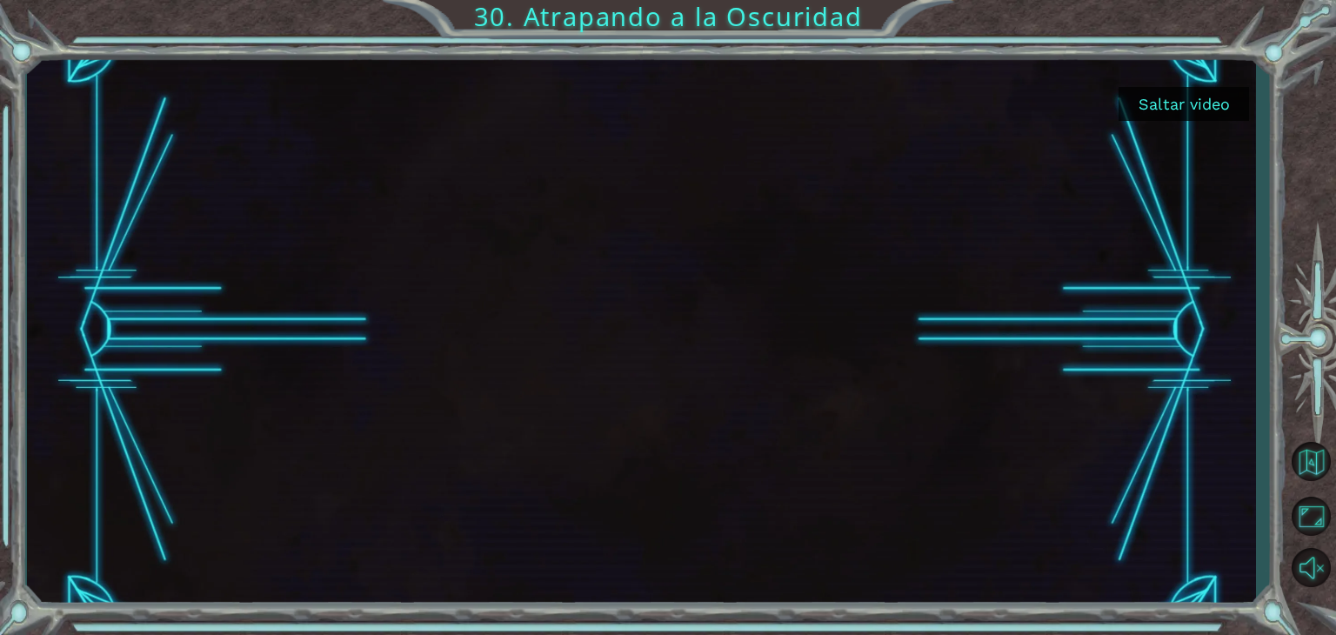
click at [1210, 92] on button "Saltar video" at bounding box center [1183, 104] width 130 height 34
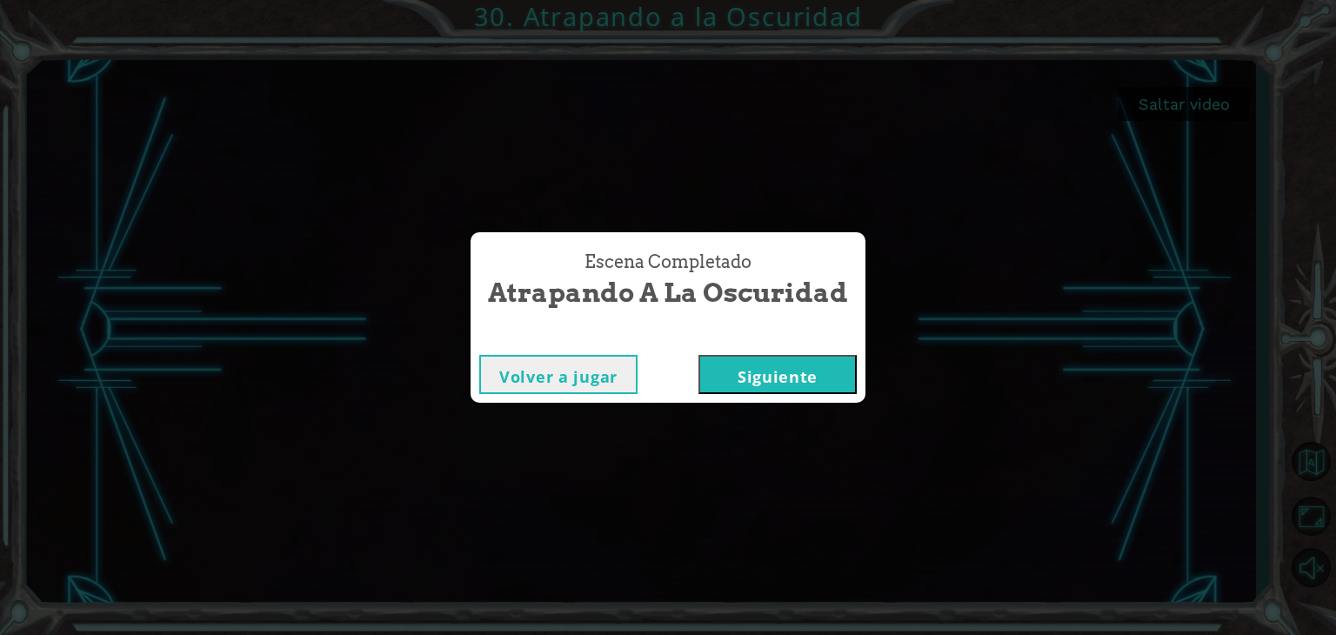
click at [750, 355] on button "Siguiente" at bounding box center [777, 374] width 158 height 39
